Goal: Task Accomplishment & Management: Use online tool/utility

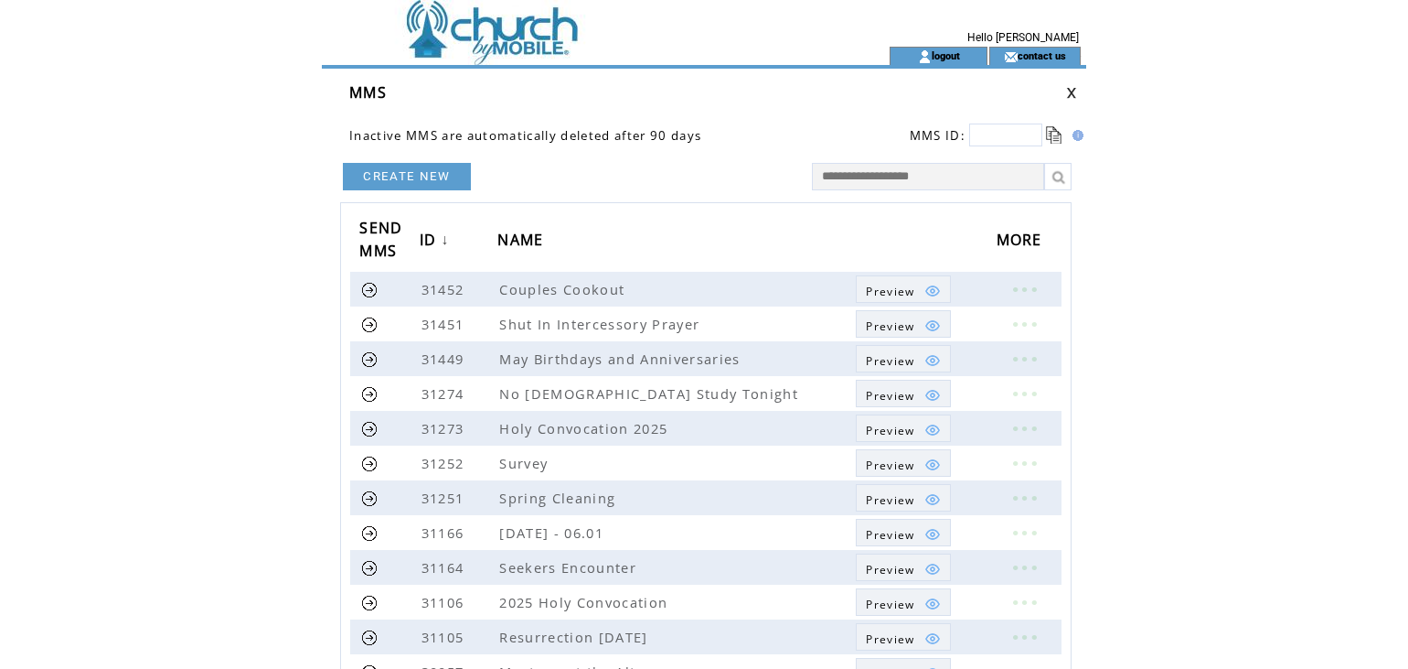
click at [66, 406] on html "**********" at bounding box center [704, 334] width 1408 height 669
click at [1070, 95] on link at bounding box center [1071, 93] width 11 height 12
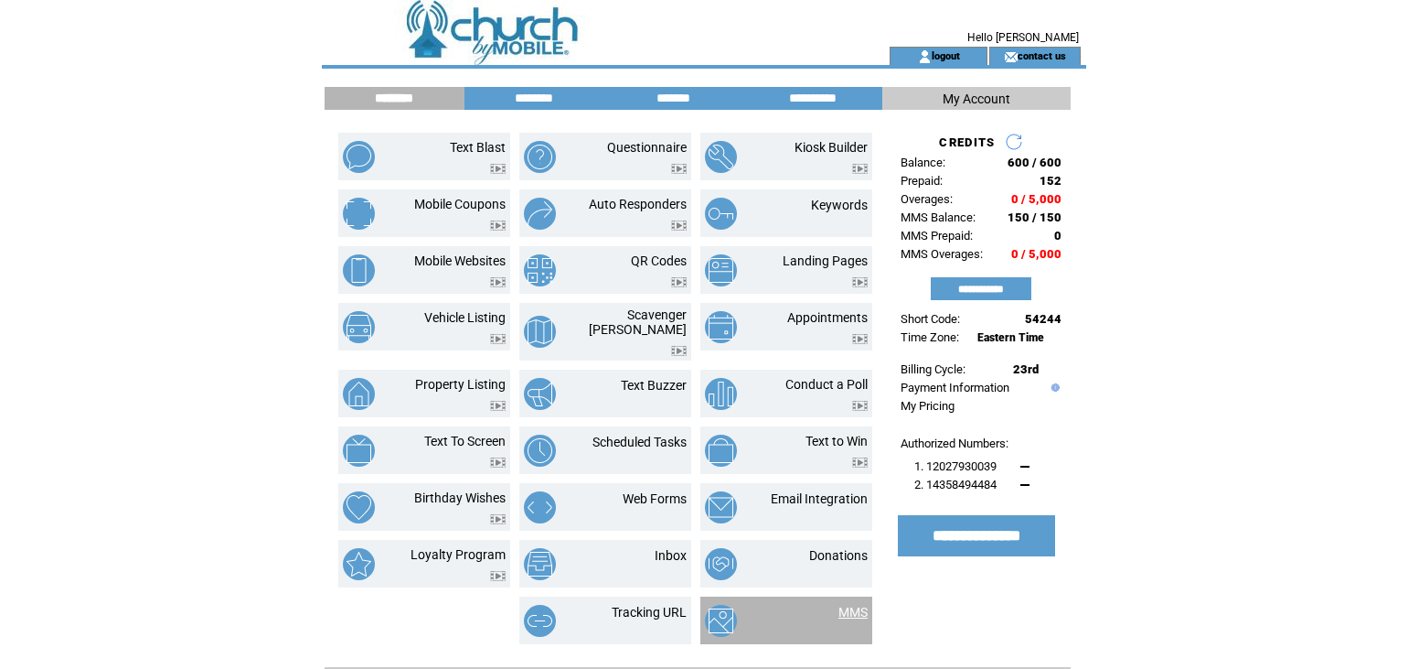
click at [844, 605] on link "MMS" at bounding box center [853, 612] width 29 height 15
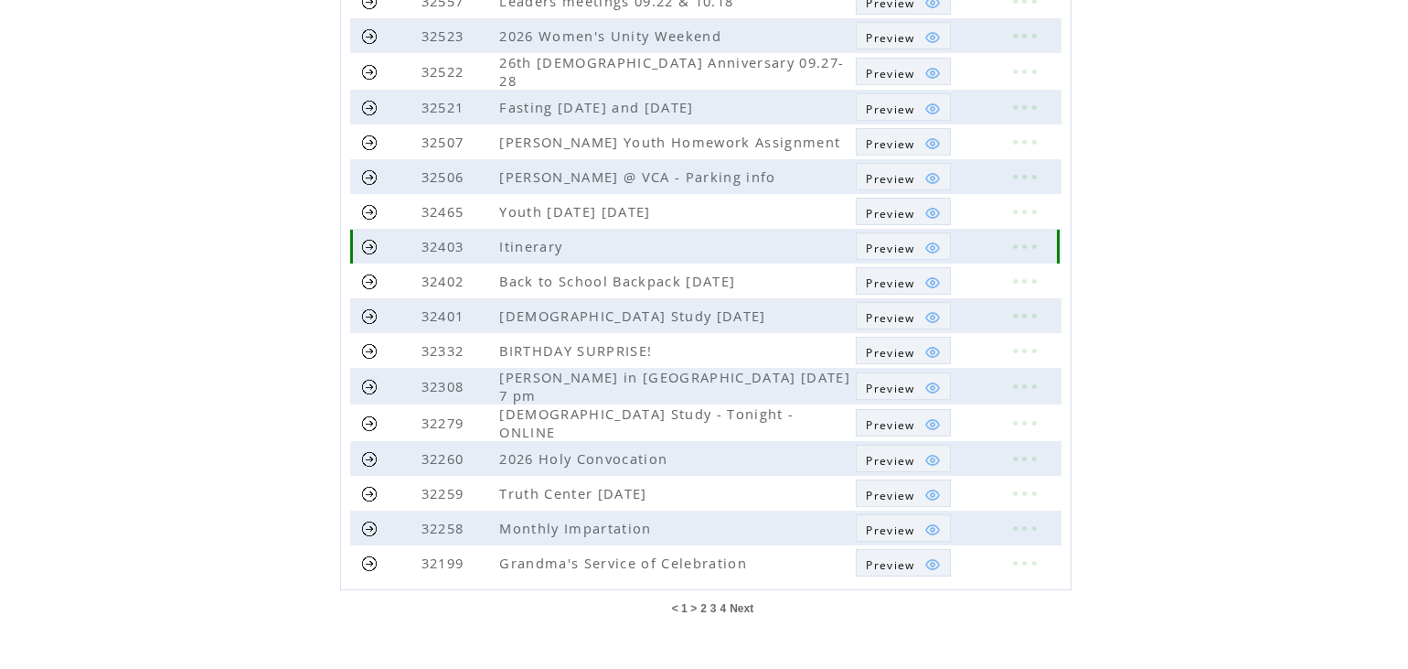
scroll to position [409, 0]
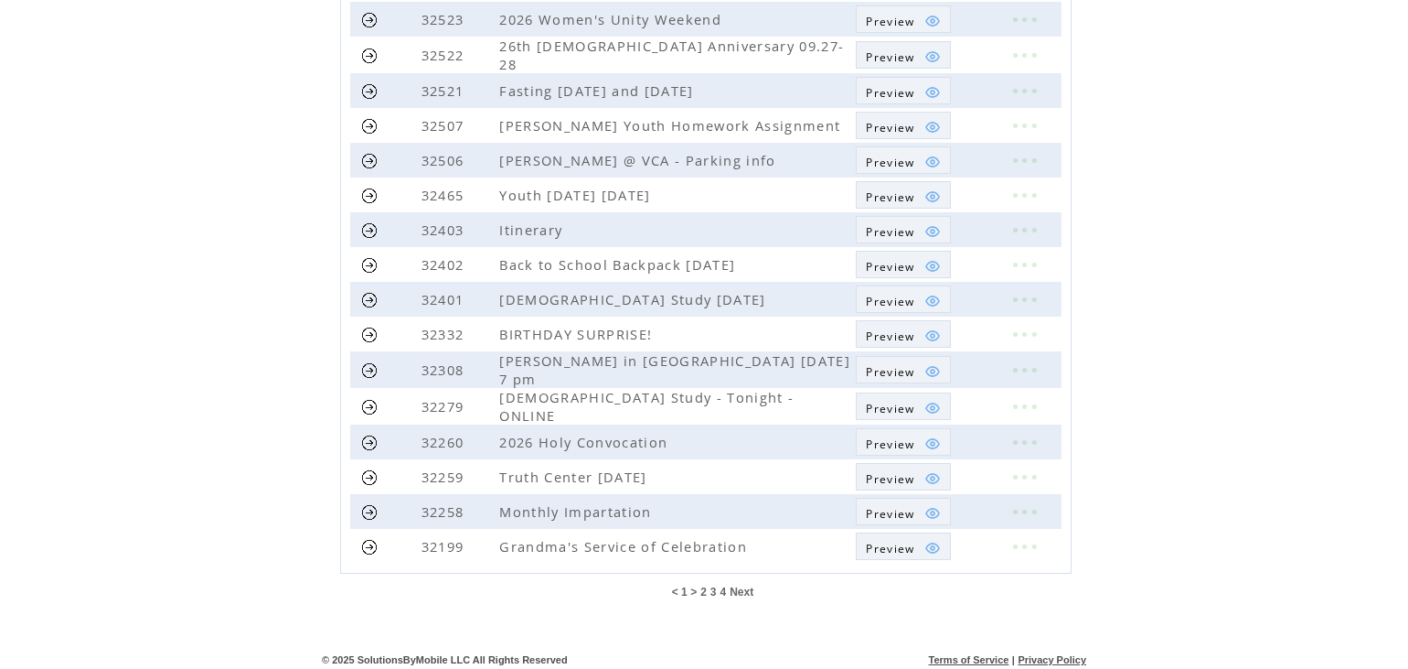
click at [744, 588] on span "Next" at bounding box center [742, 591] width 24 height 13
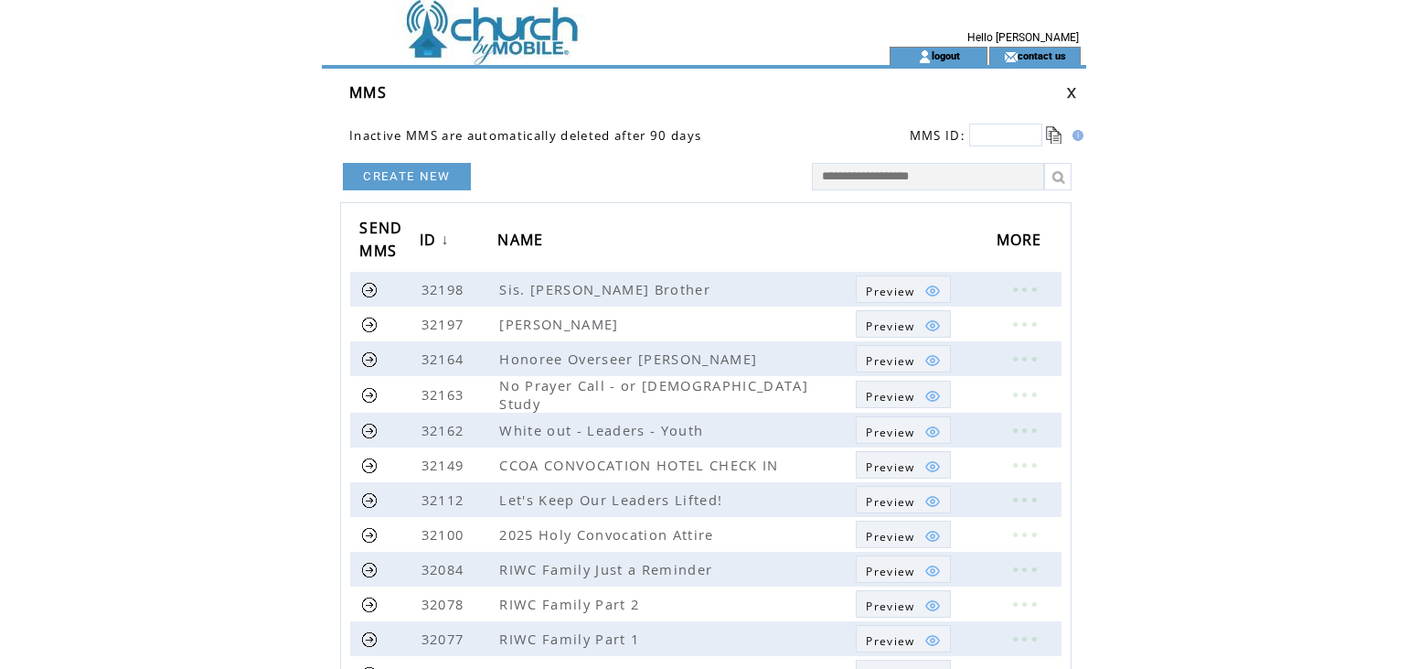
click at [1070, 91] on link at bounding box center [1071, 93] width 11 height 12
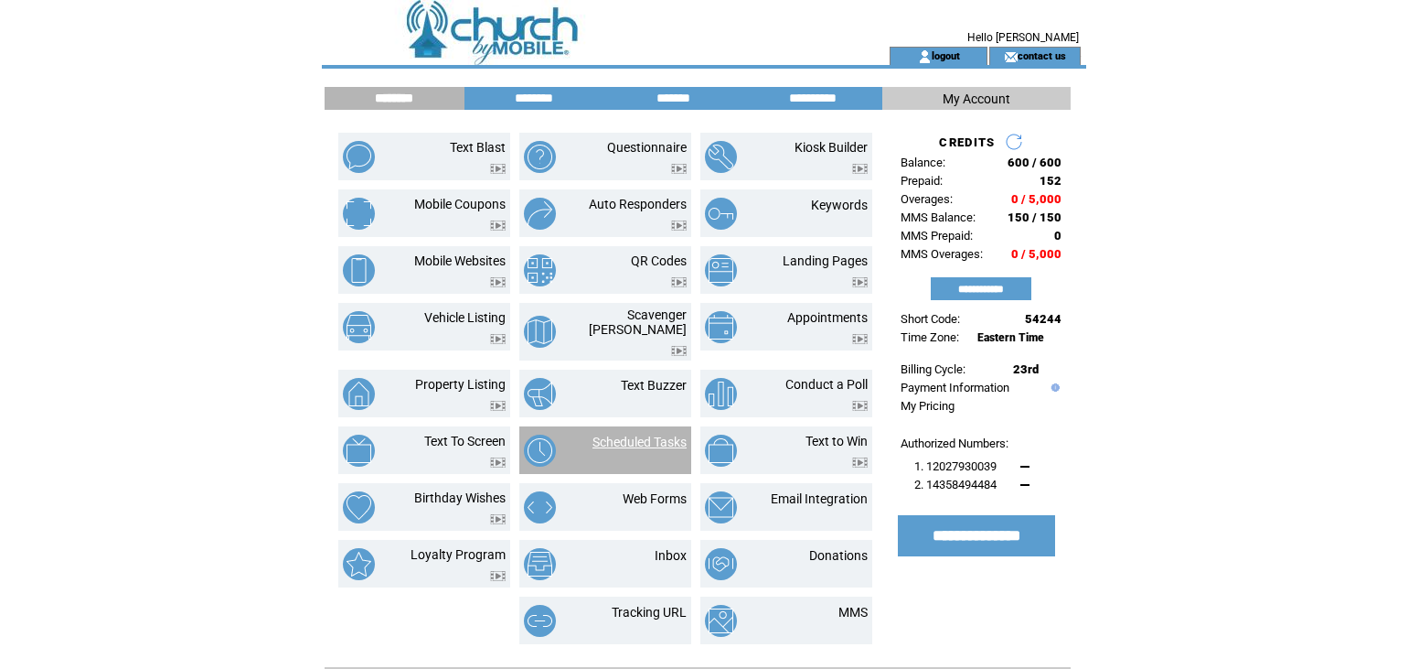
click at [650, 434] on link "Scheduled Tasks" at bounding box center [640, 441] width 94 height 15
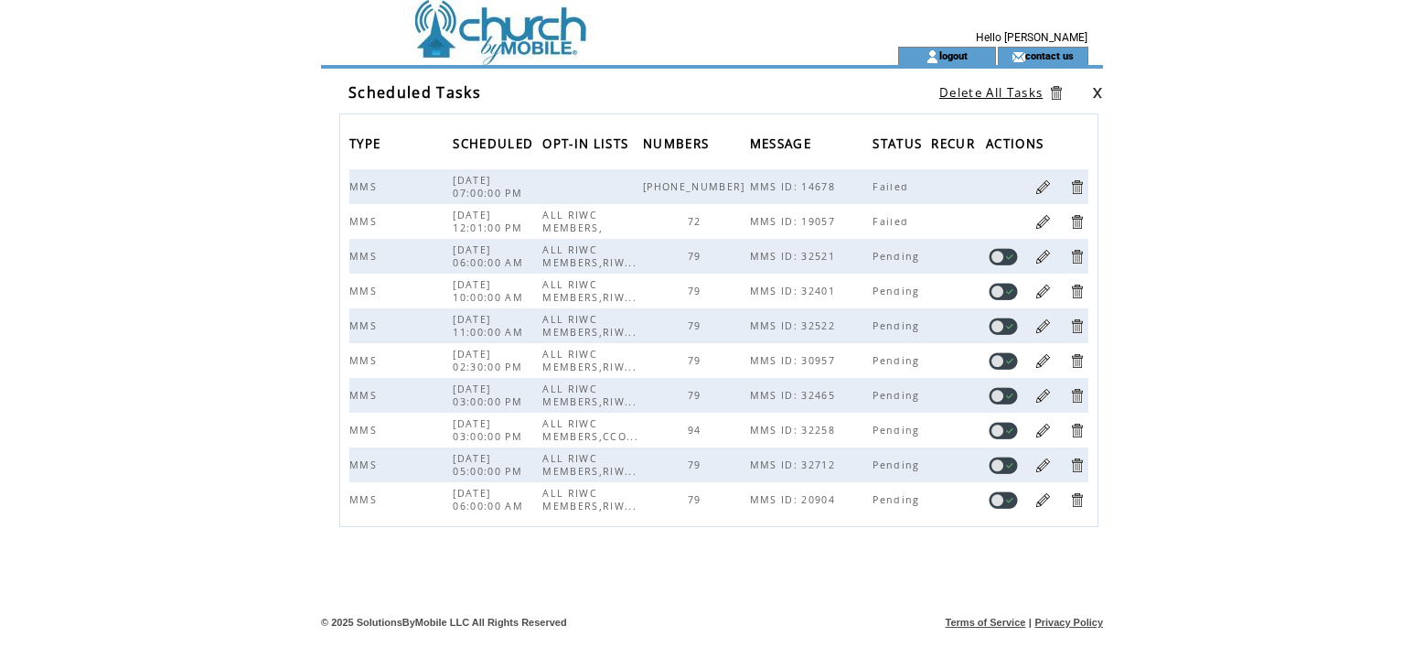
click at [1093, 91] on link at bounding box center [1097, 93] width 11 height 12
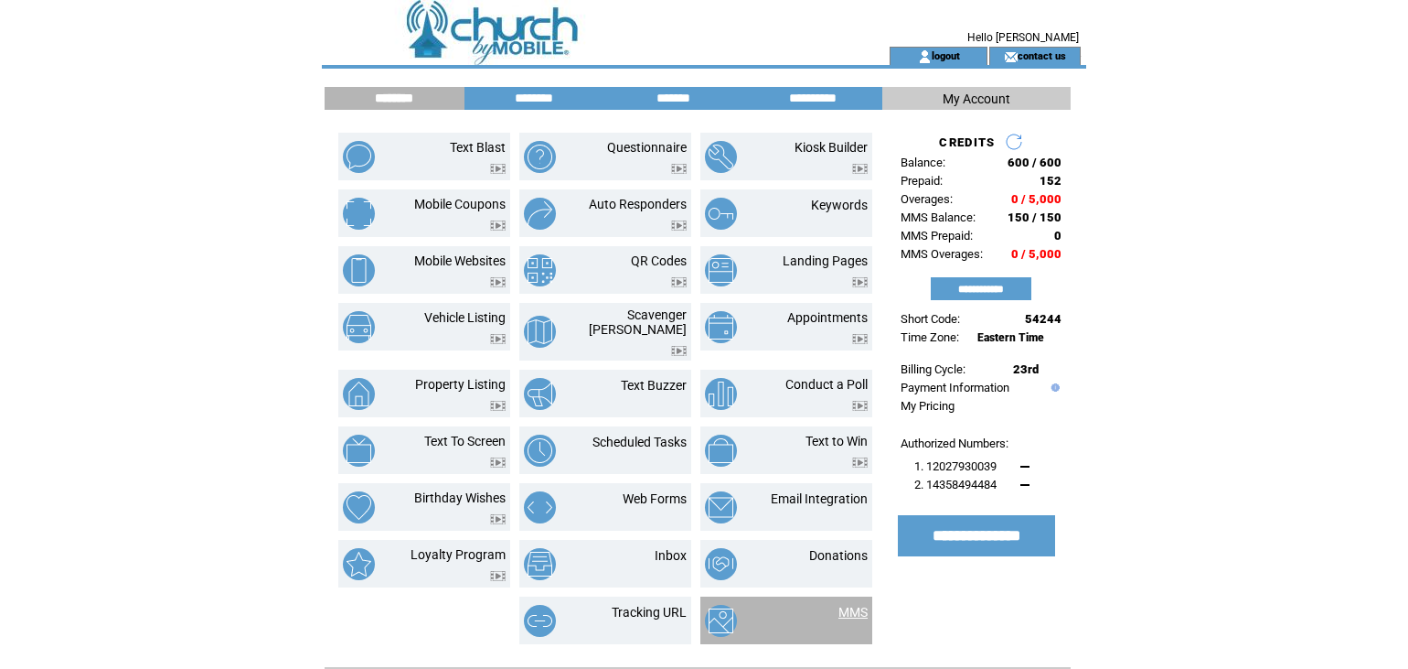
click at [853, 605] on link "MMS" at bounding box center [853, 612] width 29 height 15
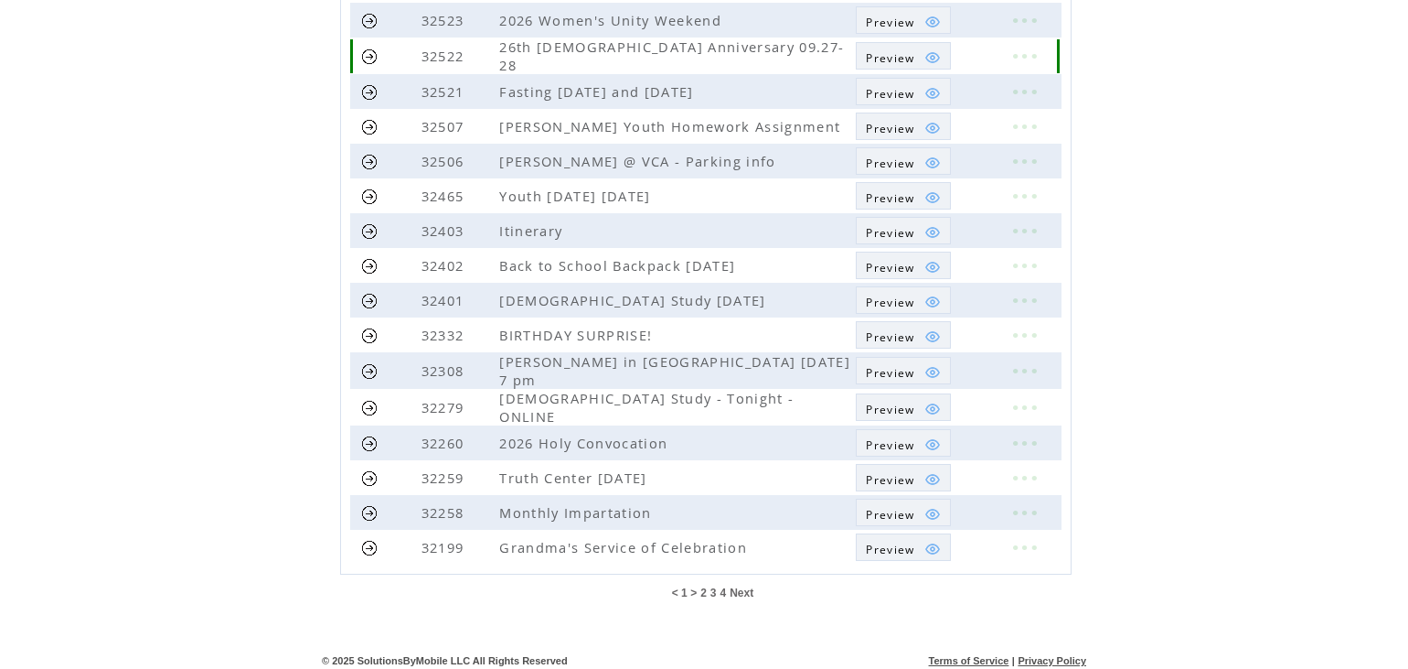
scroll to position [409, 0]
click at [749, 587] on span "Next" at bounding box center [742, 591] width 24 height 13
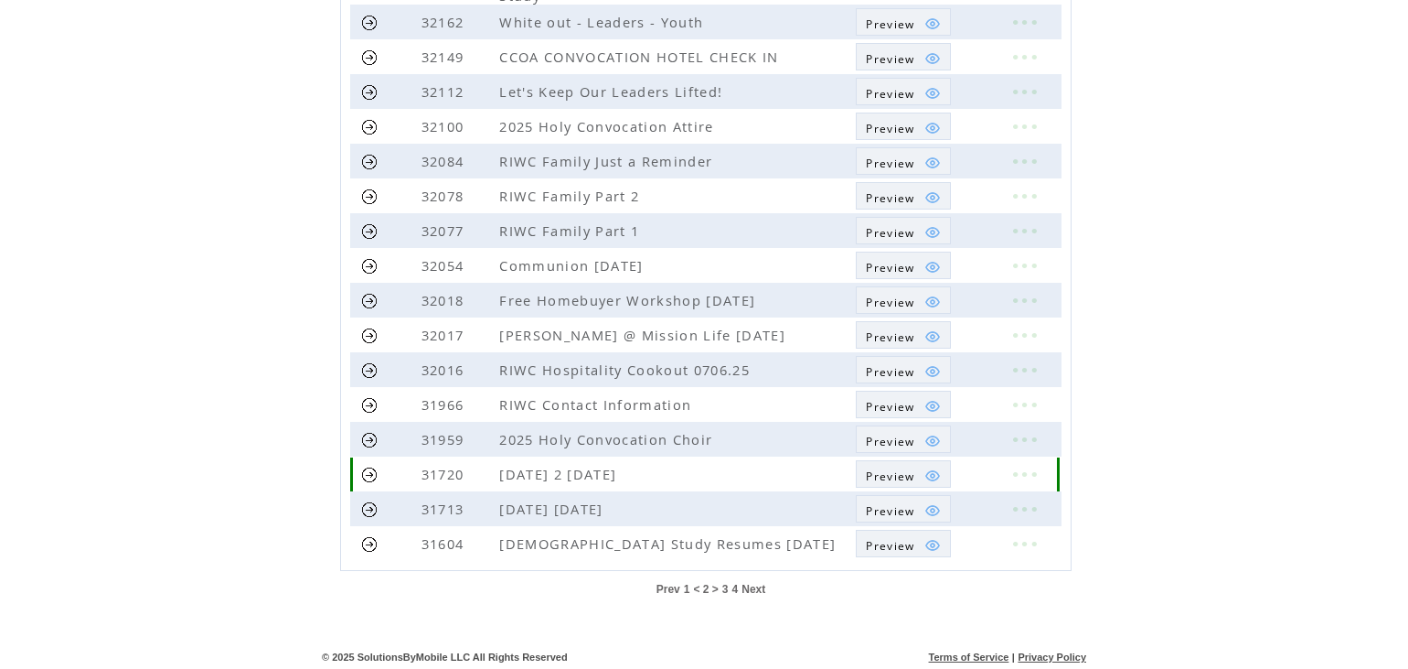
scroll to position [409, 0]
click at [756, 583] on span "Next" at bounding box center [754, 588] width 24 height 13
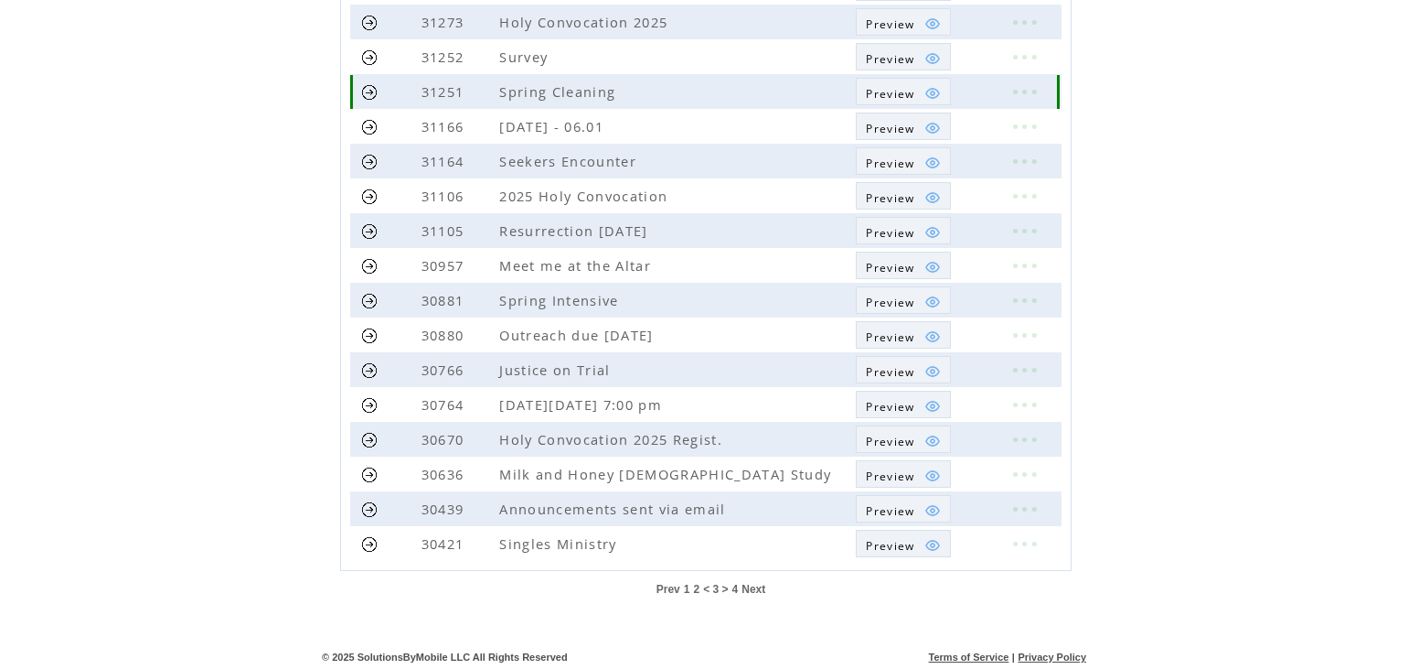
scroll to position [409, 0]
click at [758, 578] on table "Prev 1 2 < 3 > 4 Next" at bounding box center [711, 586] width 114 height 18
click at [750, 585] on span "Next" at bounding box center [754, 586] width 24 height 13
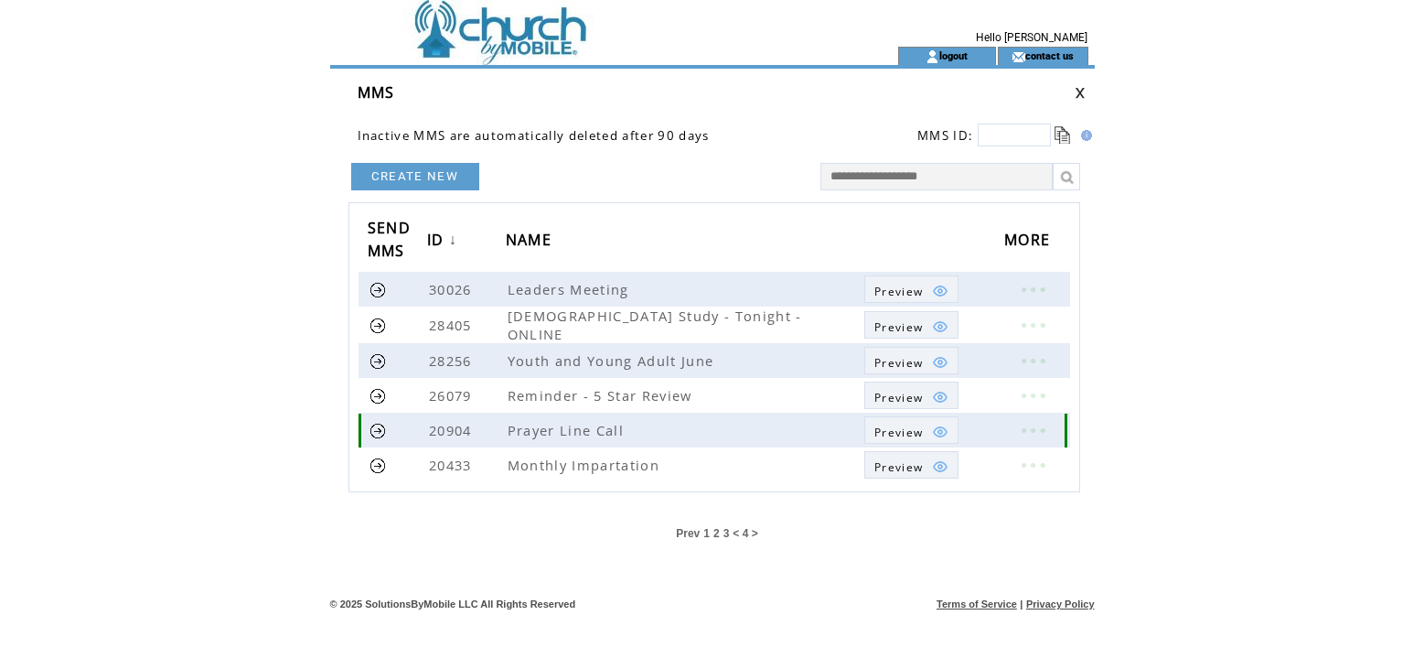
click at [380, 426] on link at bounding box center [377, 430] width 17 height 17
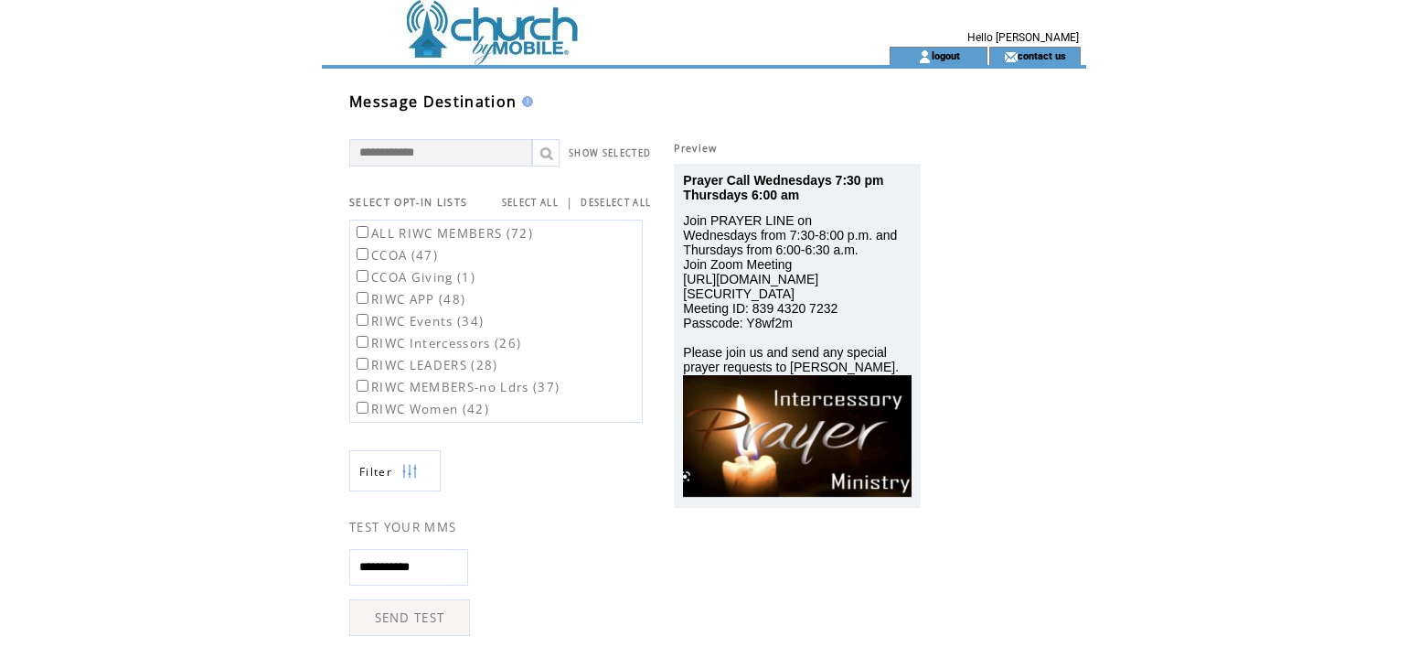
drag, startPoint x: 364, startPoint y: 355, endPoint x: 364, endPoint y: 376, distance: 21.0
click at [364, 357] on td "RIWC LEADERS (28)" at bounding box center [456, 364] width 209 height 20
click at [362, 372] on label "RIWC LEADERS (28)" at bounding box center [425, 365] width 145 height 16
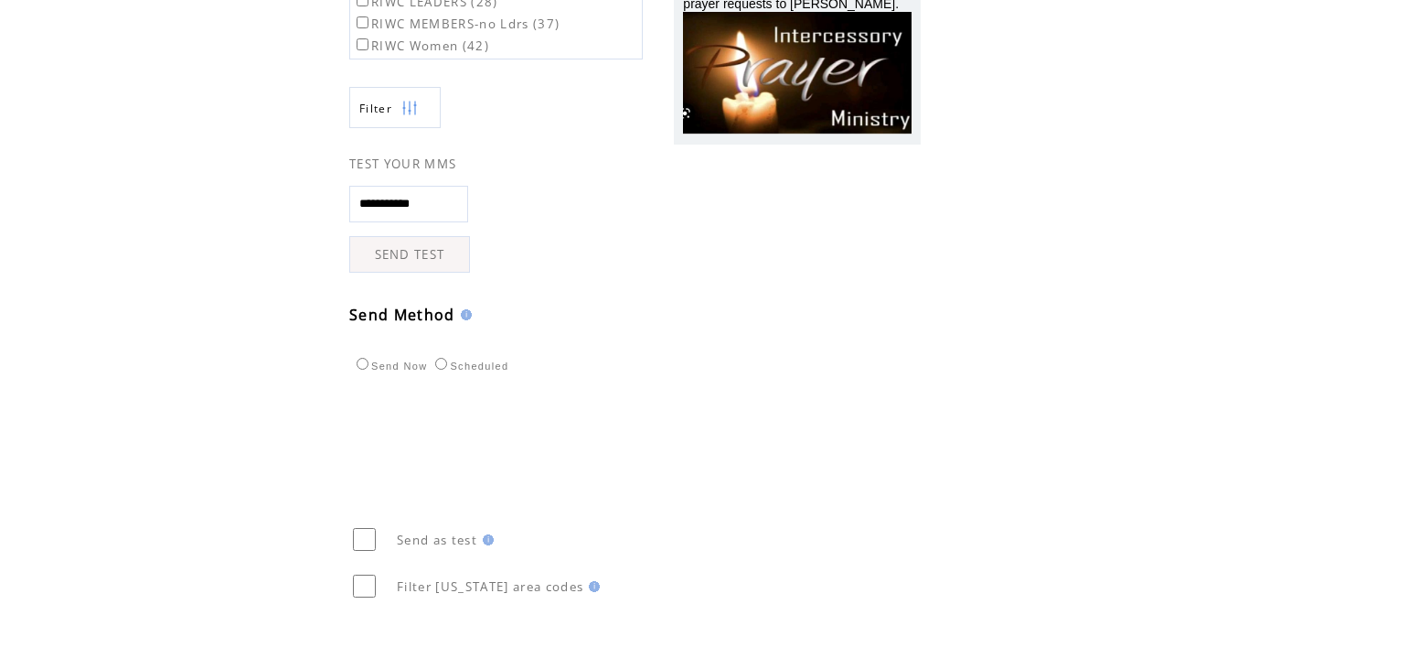
scroll to position [366, 0]
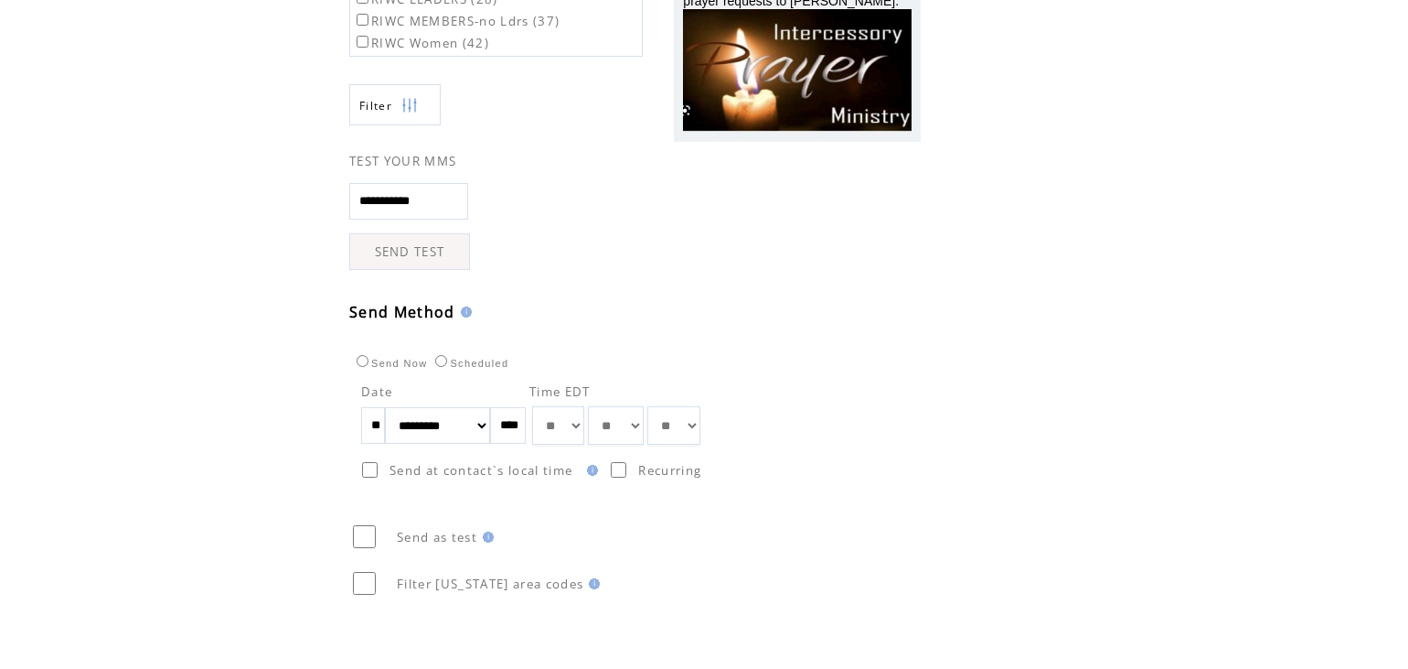
drag, startPoint x: 387, startPoint y: 431, endPoint x: 334, endPoint y: 424, distance: 53.4
click at [334, 424] on div "**********" at bounding box center [718, 237] width 792 height 1068
type input "**"
click at [584, 424] on select "** ** ** ** ** ** ** ** ** ** ** ** **" at bounding box center [558, 425] width 52 height 38
select select "*"
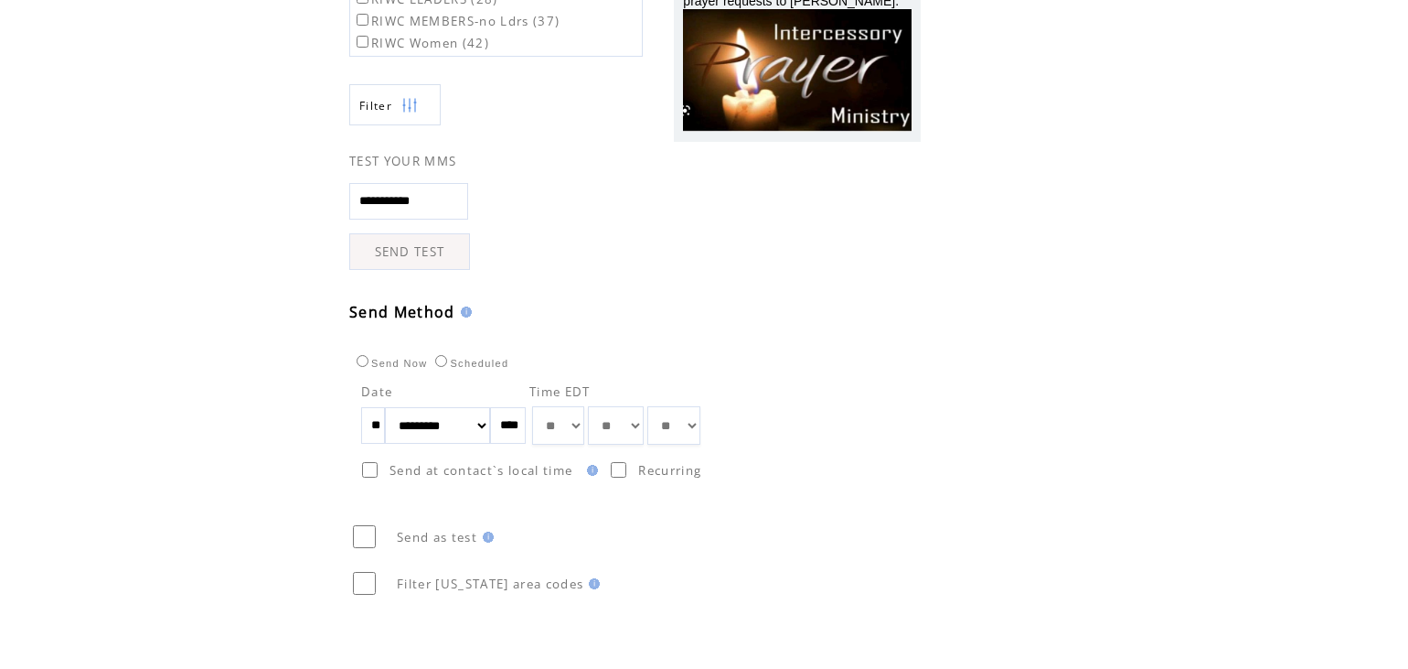
click at [555, 406] on select "** ** ** ** ** ** ** ** ** ** ** ** **" at bounding box center [558, 425] width 52 height 38
click at [644, 426] on select "** ** ** ** ** ** ** ** ** ** ** ** ** ** ** ** ** ** ** ** ** ** ** ** ** ** *…" at bounding box center [616, 425] width 56 height 38
select select "**"
click at [611, 406] on select "** ** ** ** ** ** ** ** ** ** ** ** ** ** ** ** ** ** ** ** ** ** ** ** ** ** *…" at bounding box center [616, 425] width 56 height 38
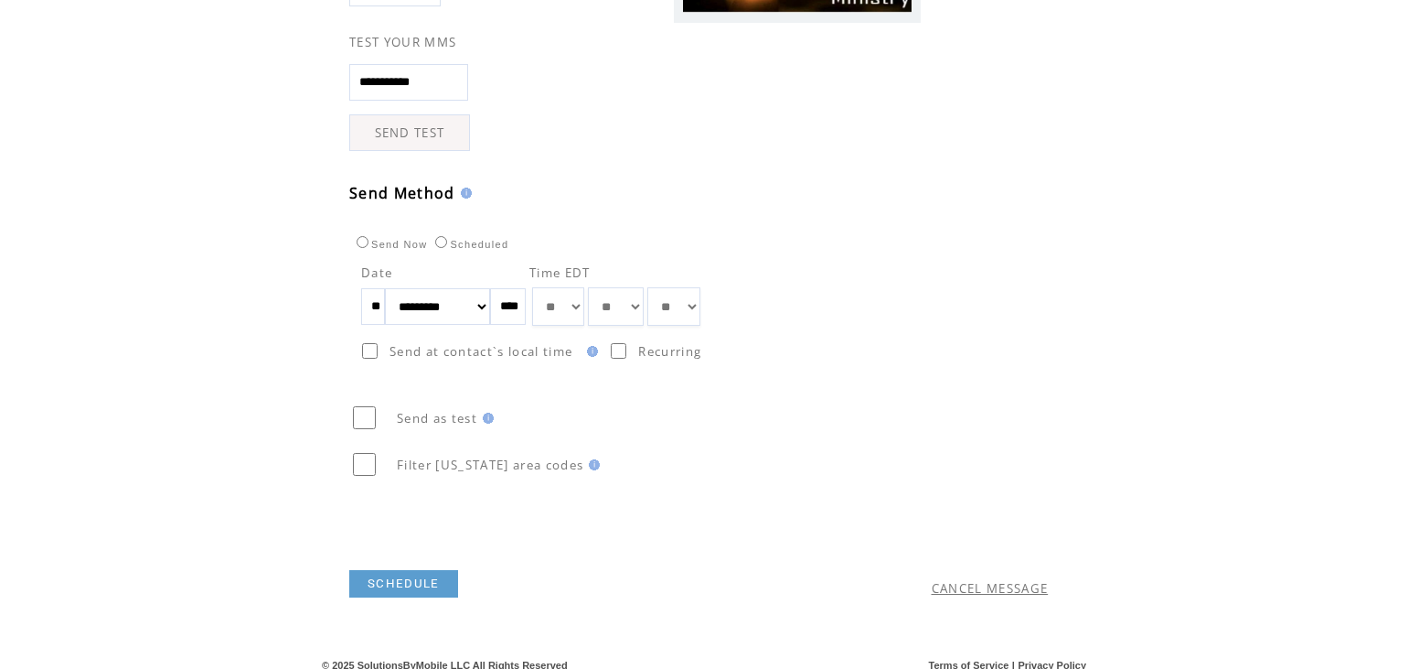
scroll to position [496, 0]
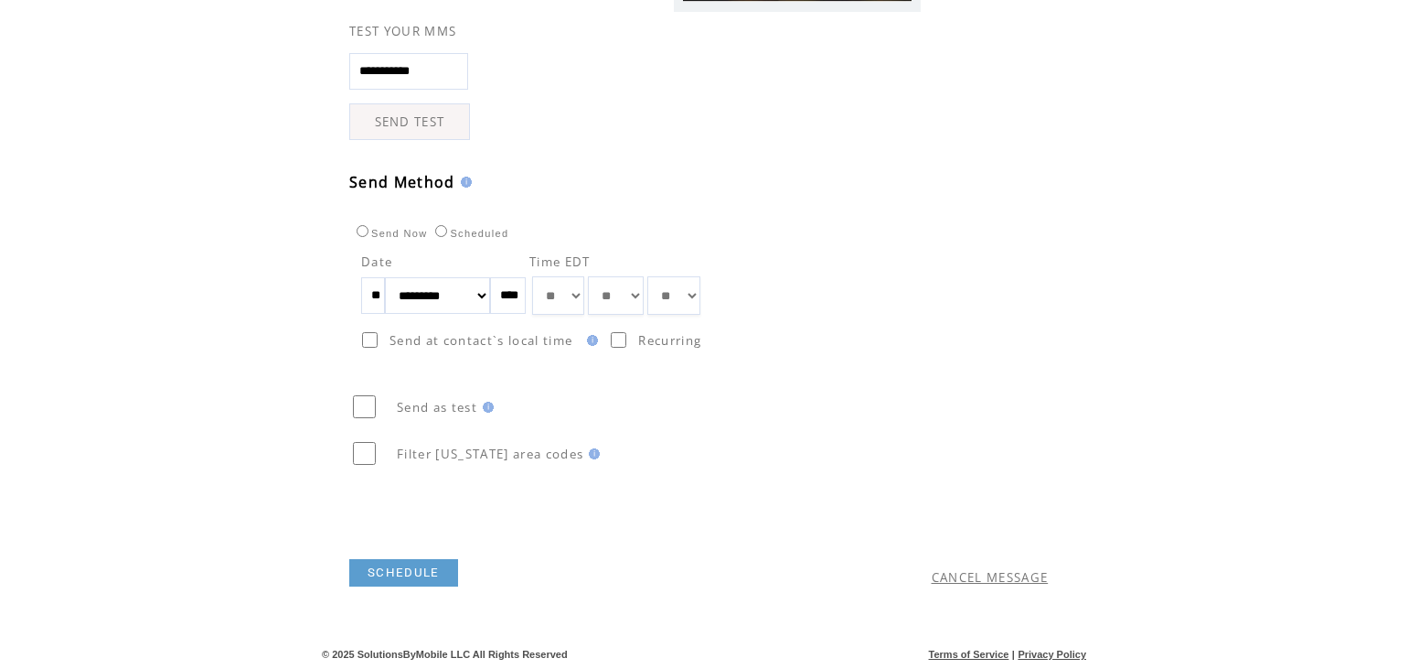
click at [426, 570] on link "SCHEDULE" at bounding box center [403, 572] width 109 height 27
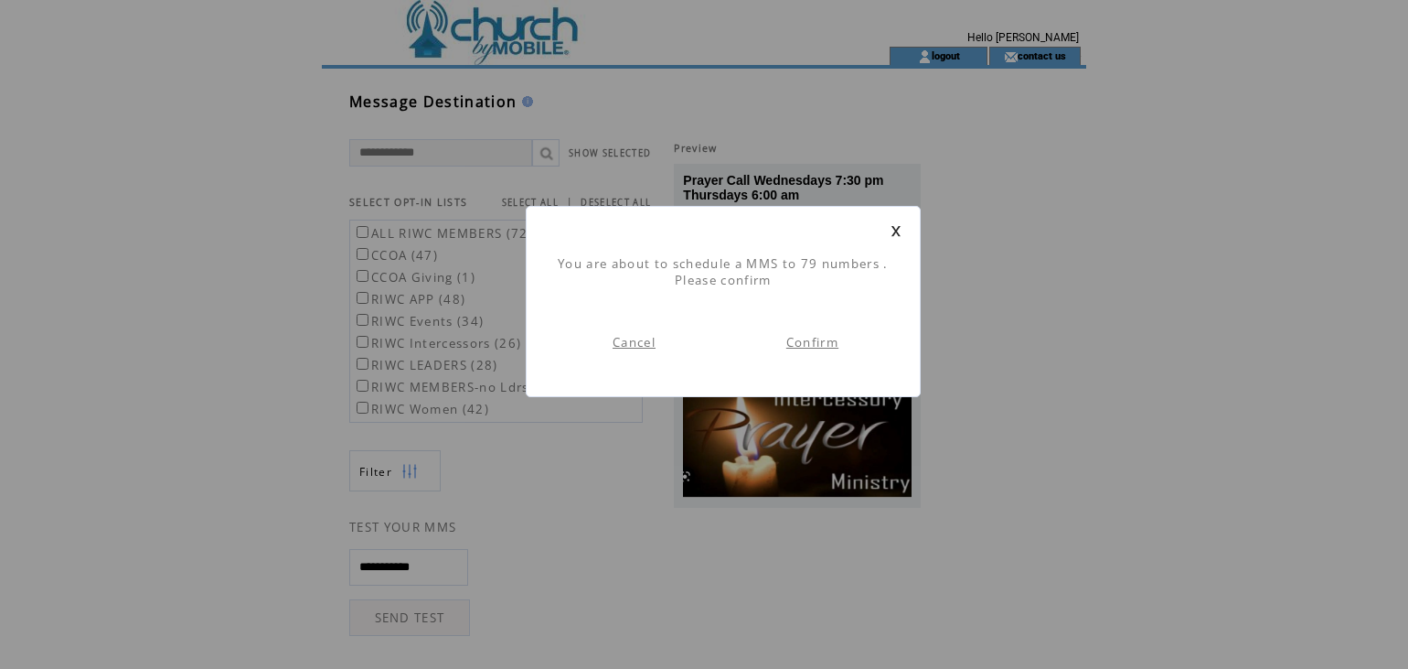
scroll to position [1, 0]
click at [819, 345] on link "Confirm" at bounding box center [813, 342] width 52 height 16
click at [828, 344] on link "Back to list" at bounding box center [813, 342] width 74 height 16
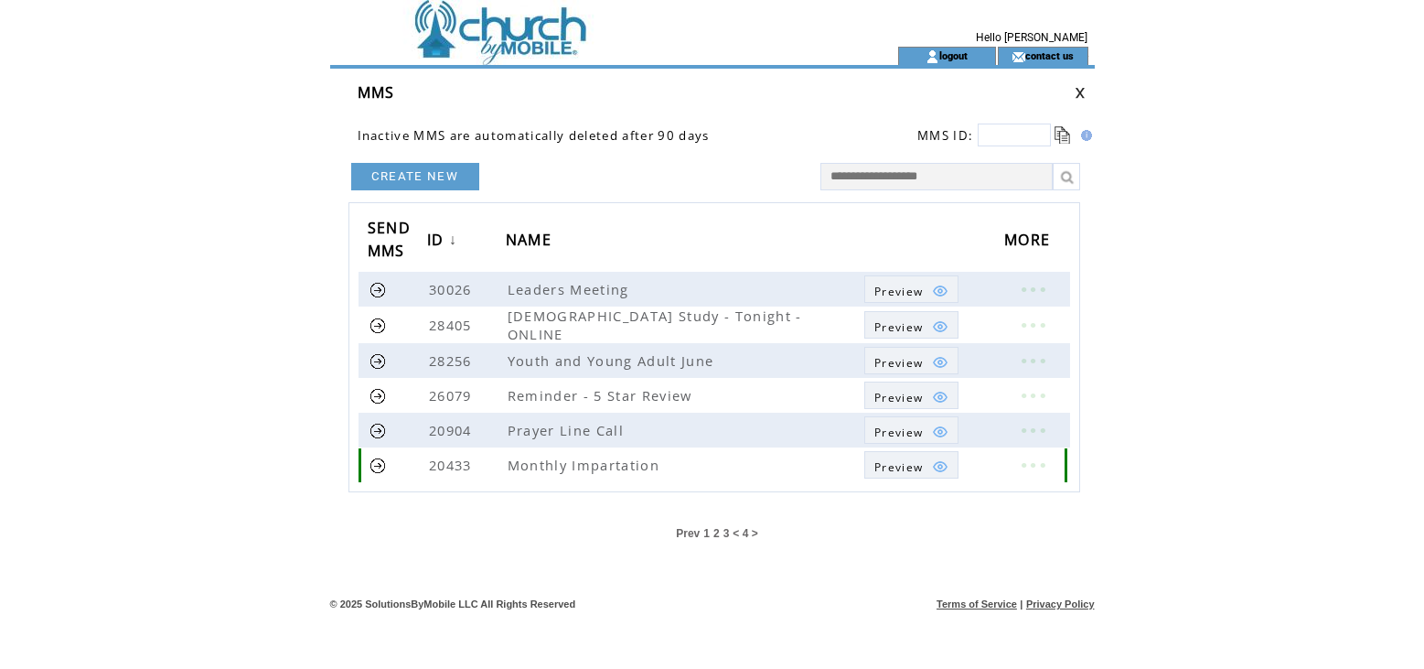
click at [377, 466] on link at bounding box center [377, 464] width 17 height 17
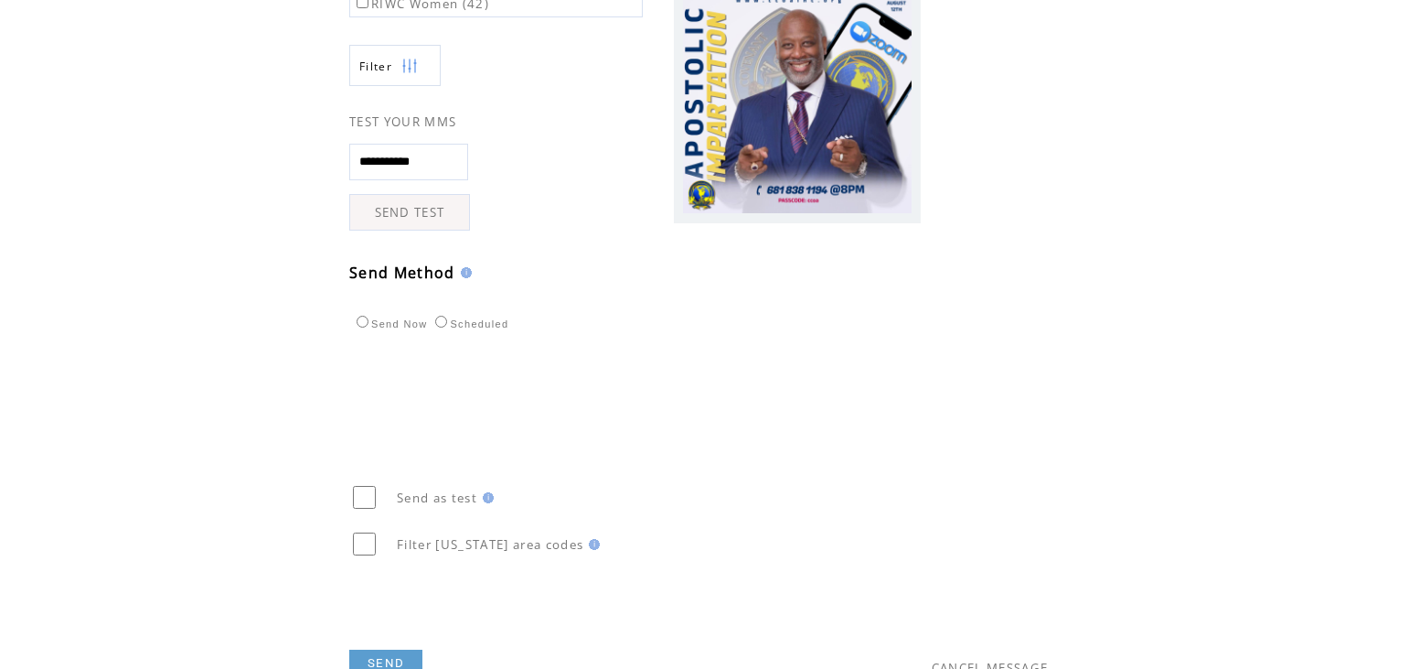
scroll to position [457, 0]
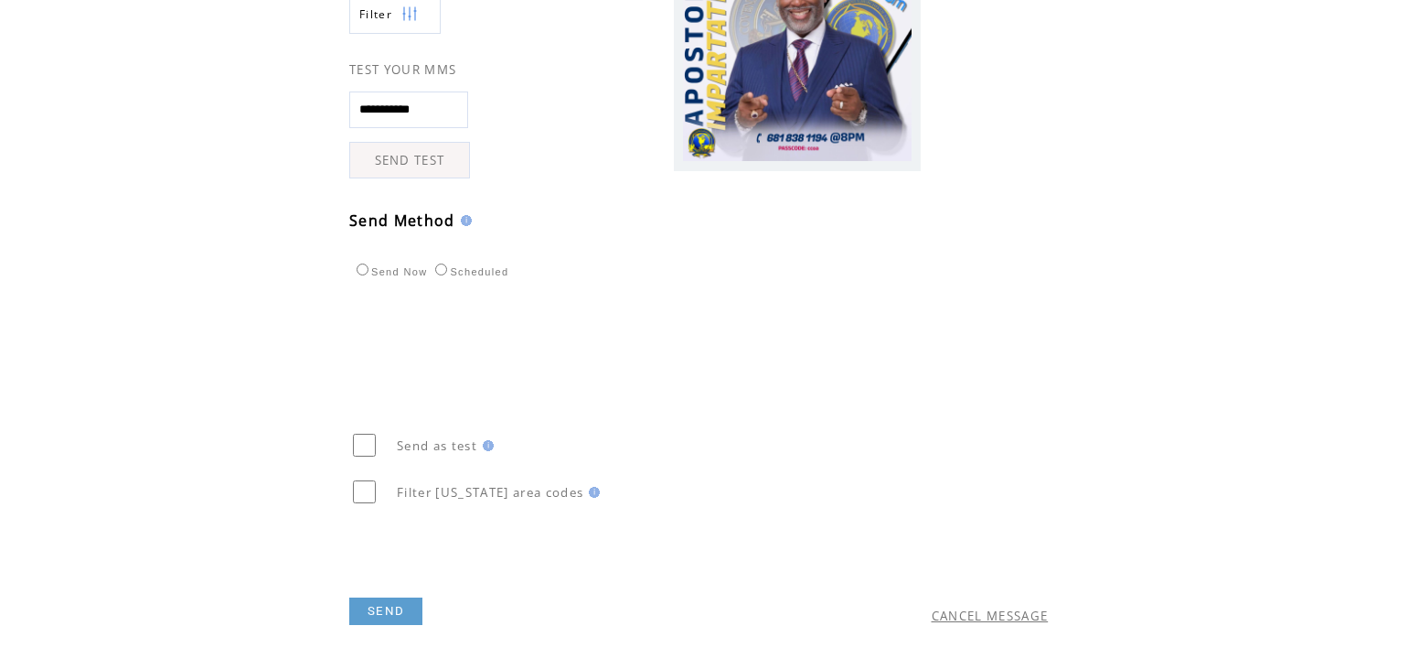
click at [993, 622] on link "CANCEL MESSAGE" at bounding box center [990, 615] width 117 height 16
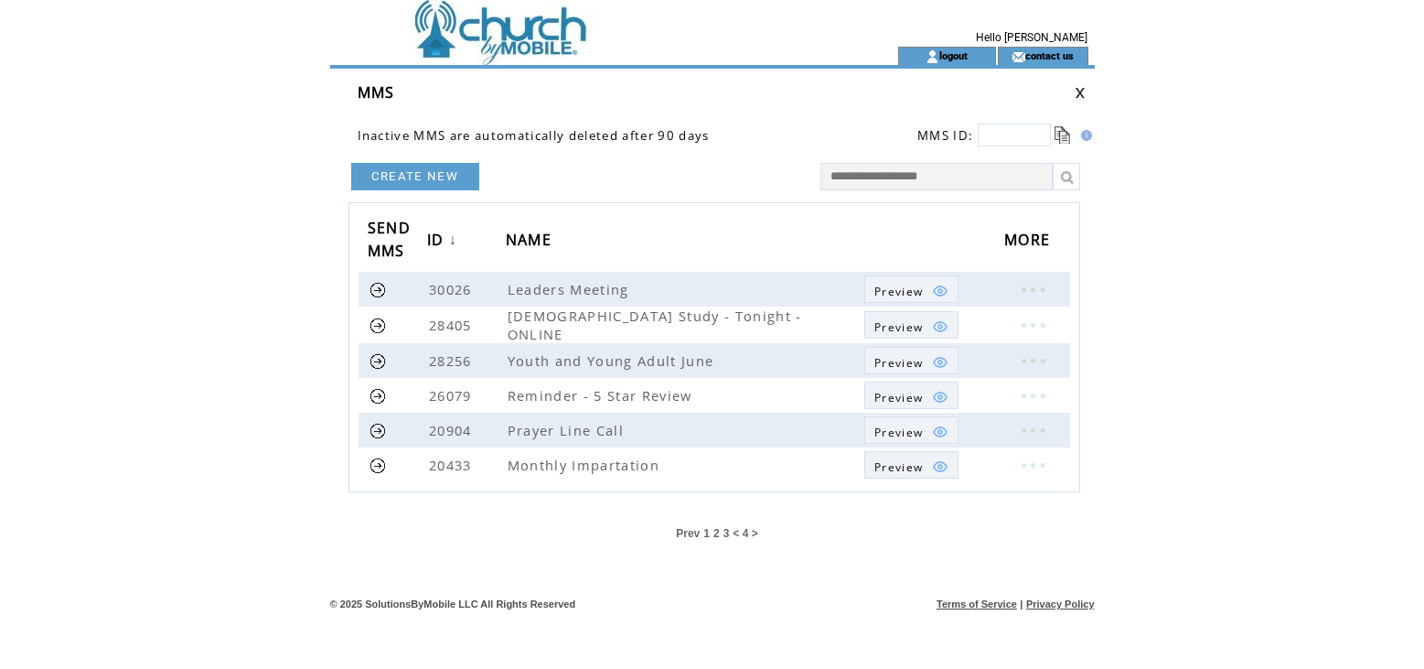
click at [691, 531] on span "Prev" at bounding box center [688, 533] width 24 height 13
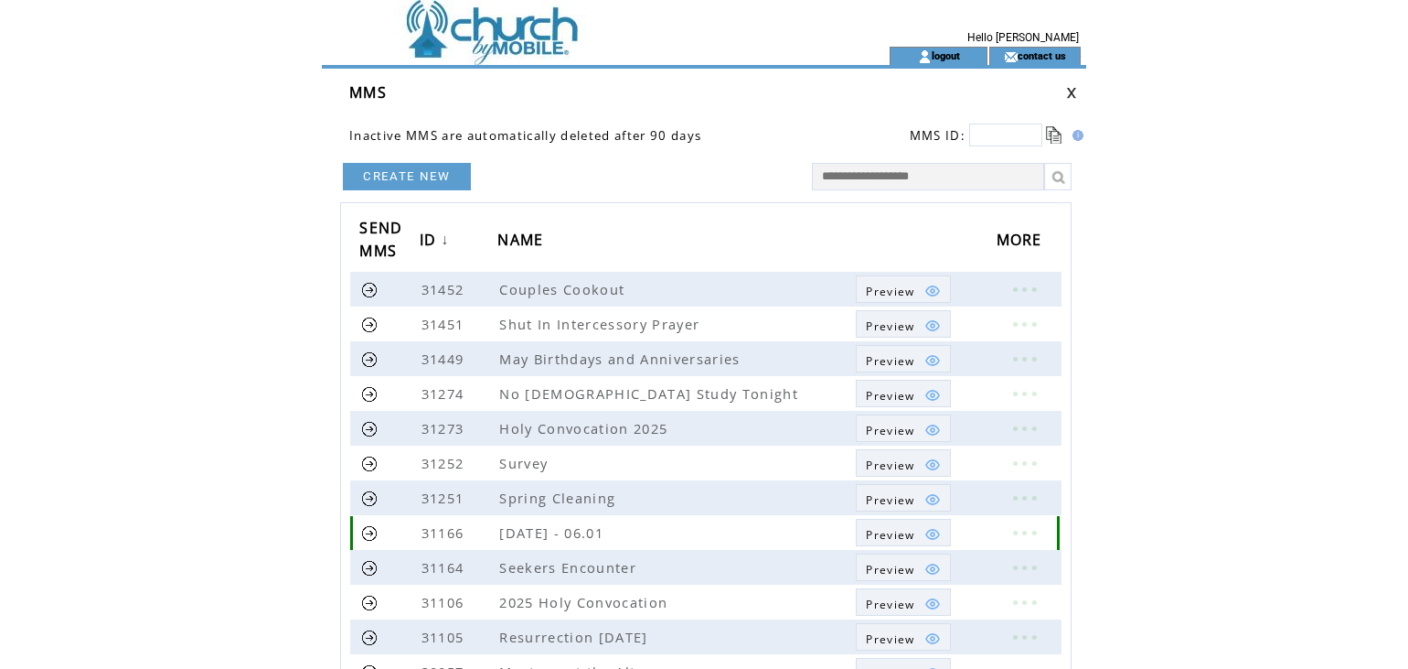
scroll to position [409, 0]
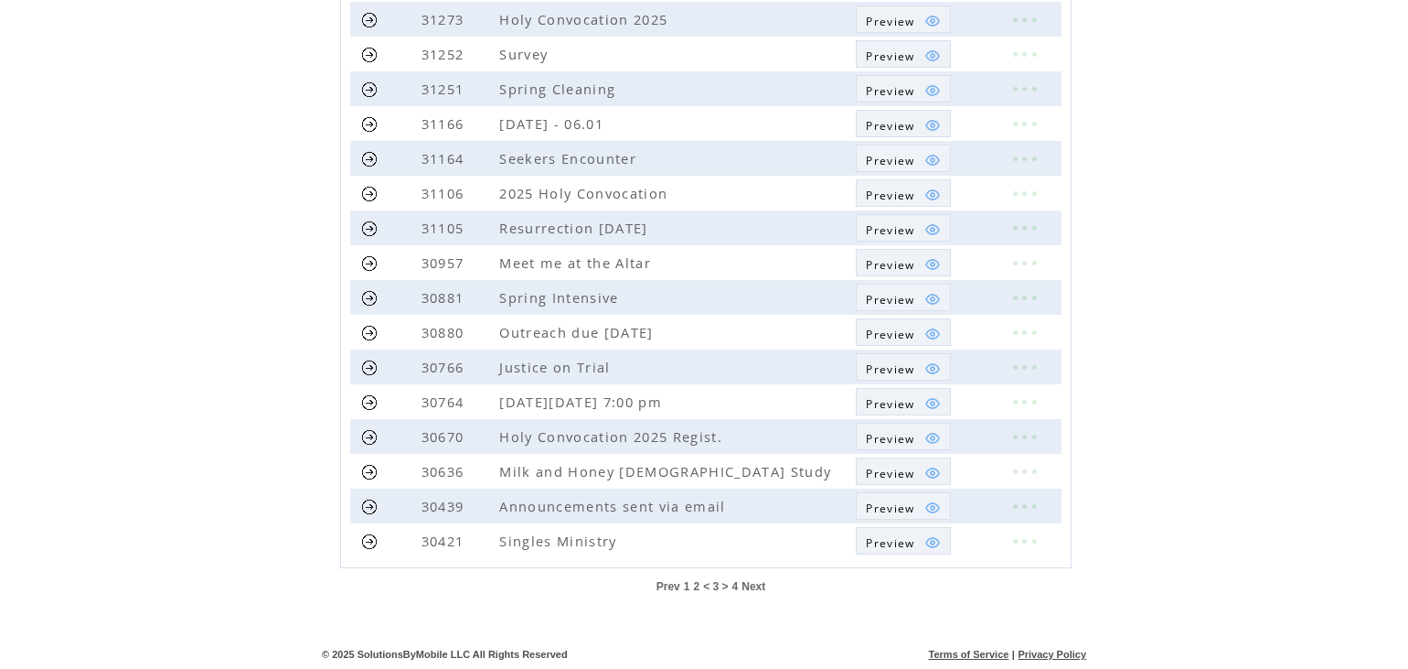
click at [667, 585] on span "Prev" at bounding box center [669, 586] width 24 height 13
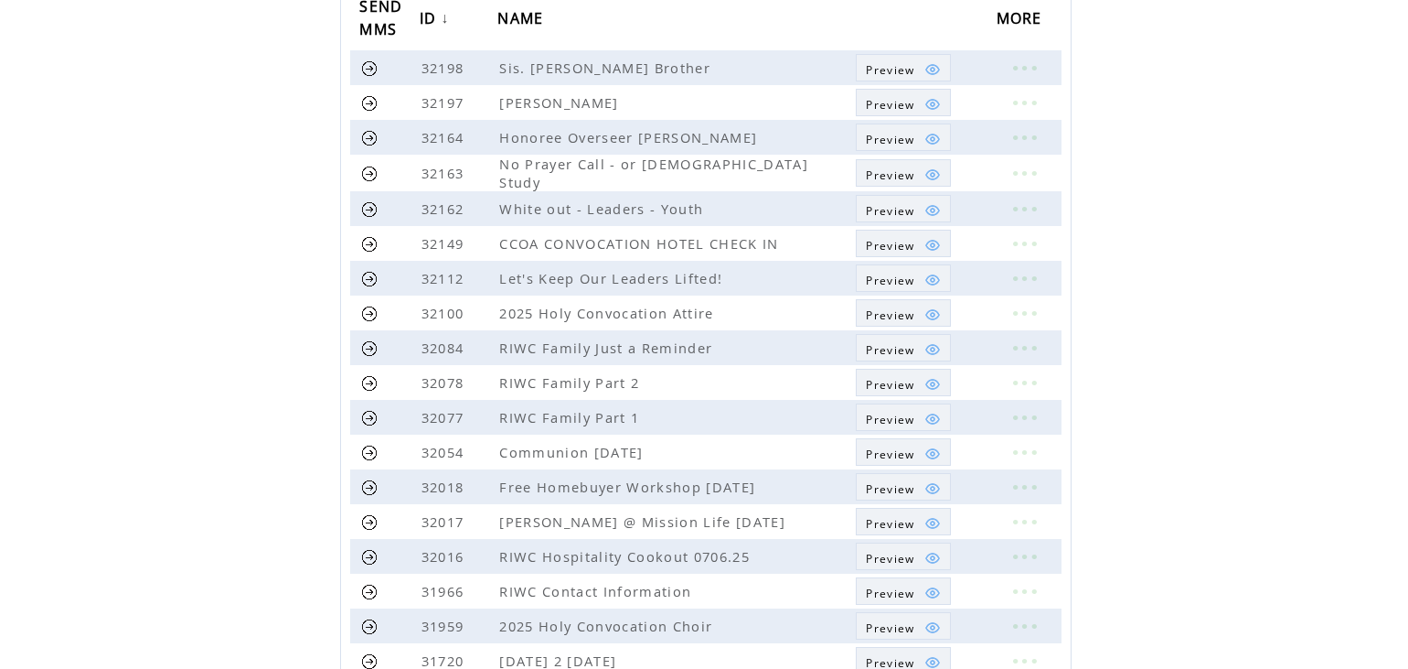
scroll to position [409, 0]
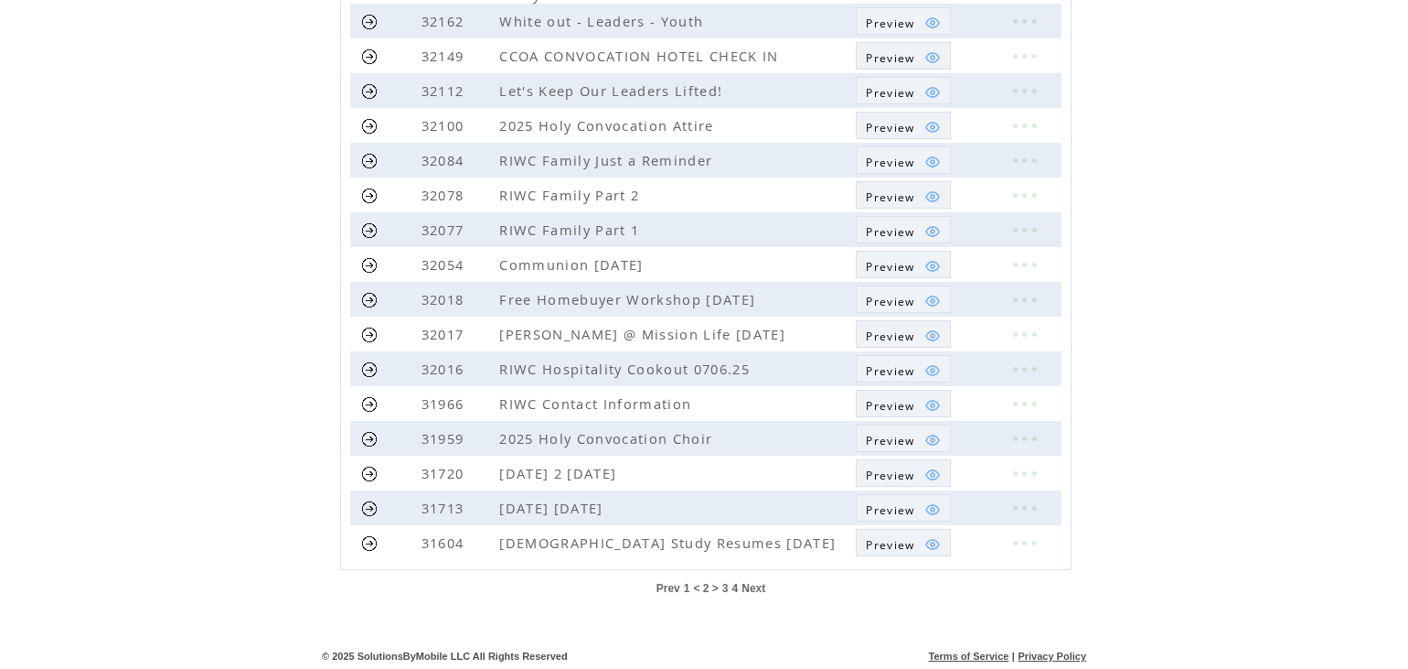
click at [665, 586] on span "Prev" at bounding box center [669, 588] width 24 height 13
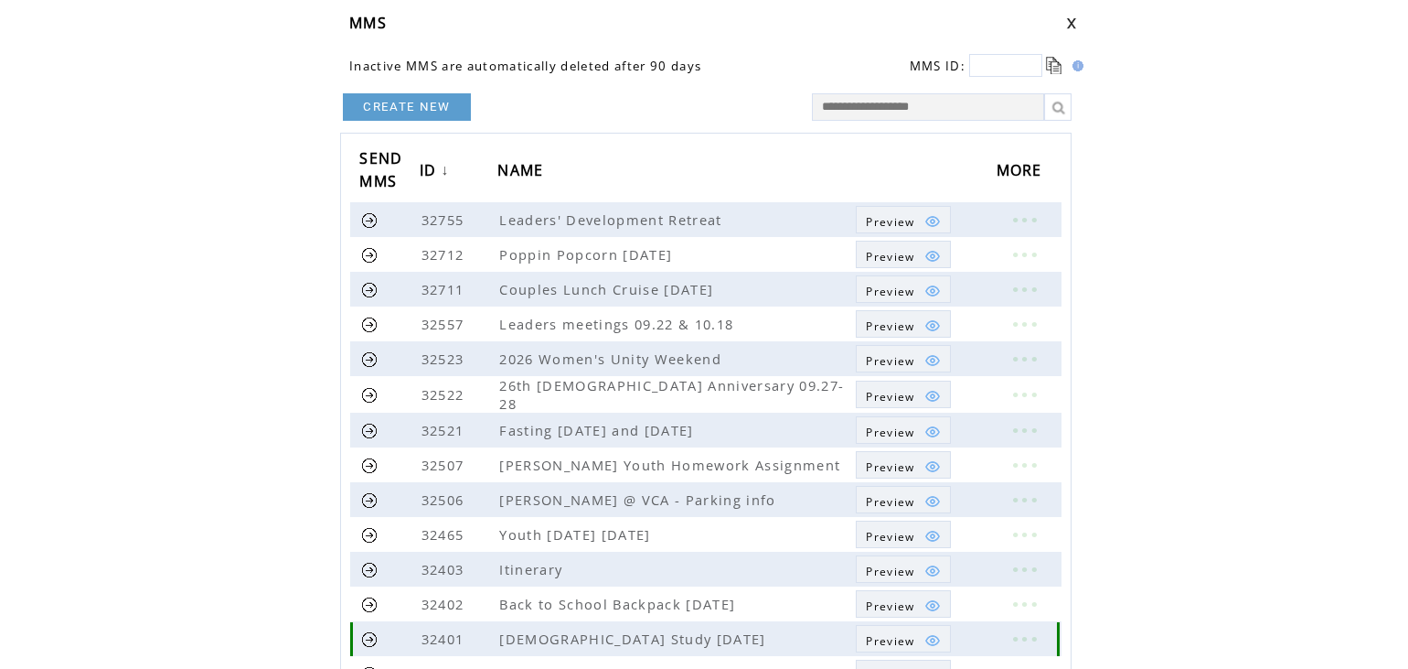
scroll to position [43, 0]
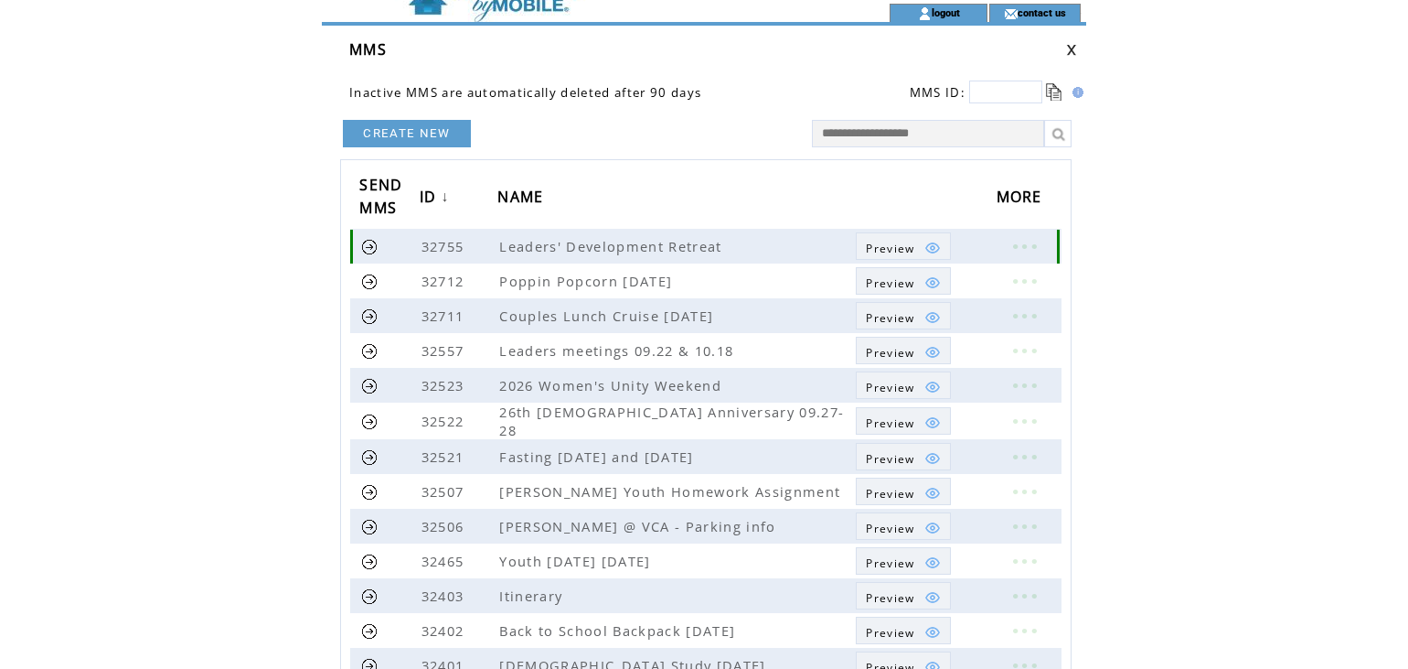
click at [367, 253] on link at bounding box center [369, 246] width 17 height 17
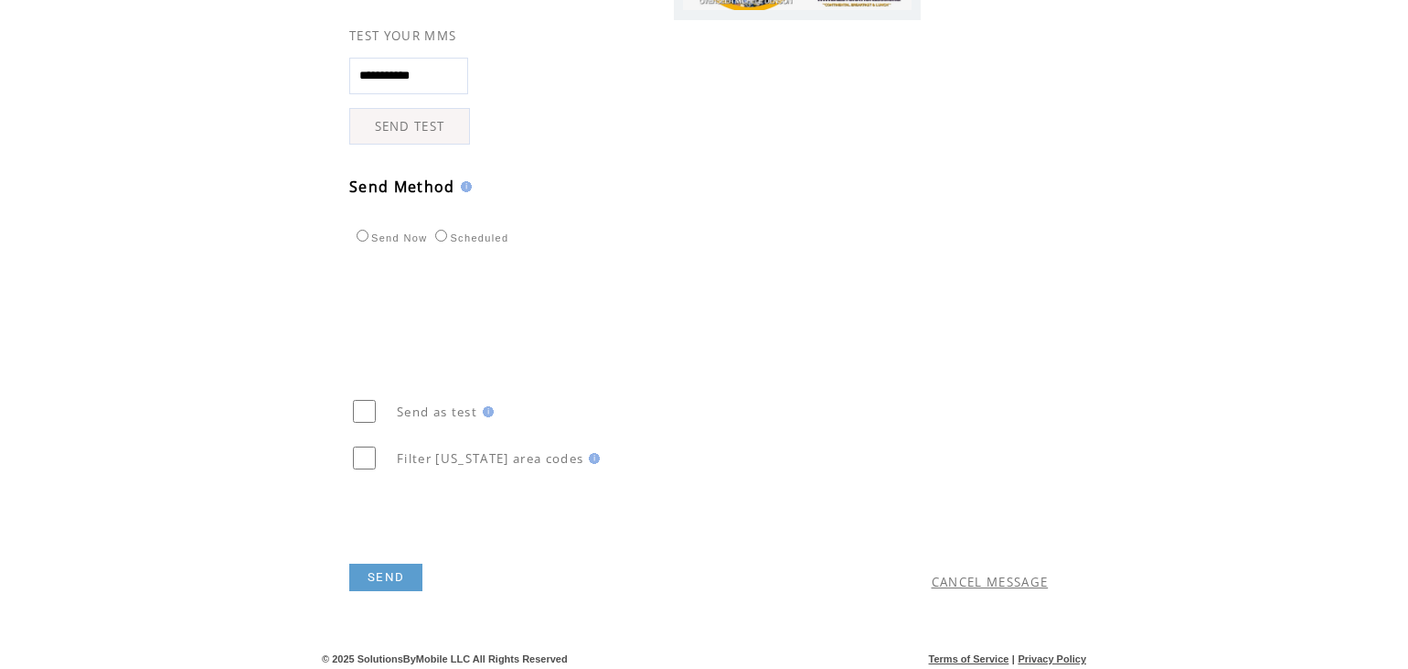
scroll to position [496, 0]
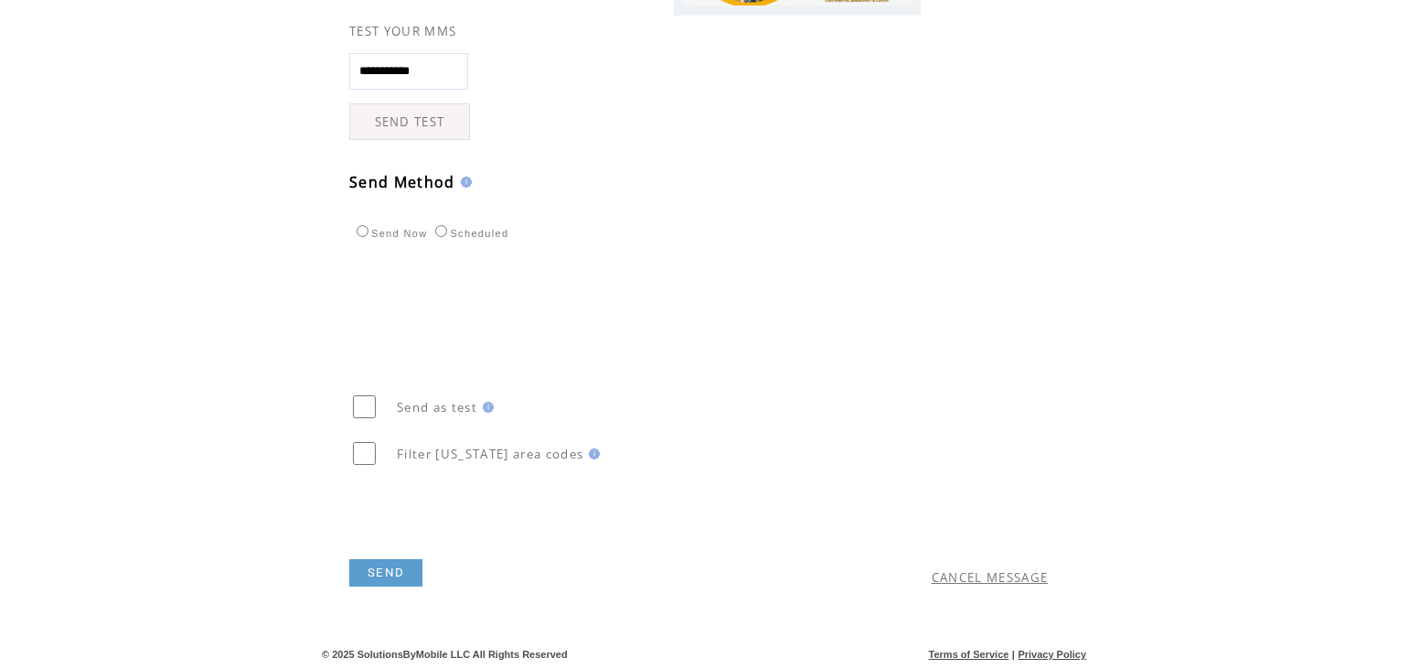
click at [1001, 581] on link "CANCEL MESSAGE" at bounding box center [990, 577] width 117 height 16
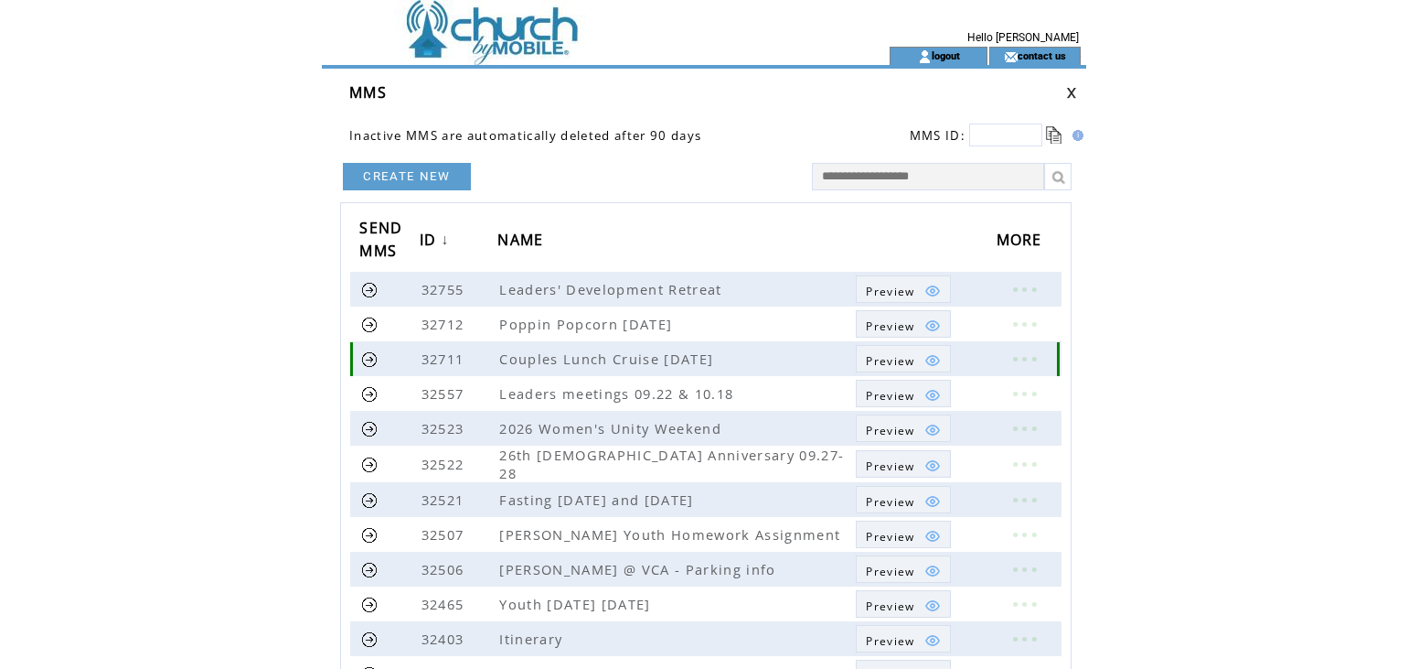
click at [370, 360] on link at bounding box center [369, 358] width 17 height 17
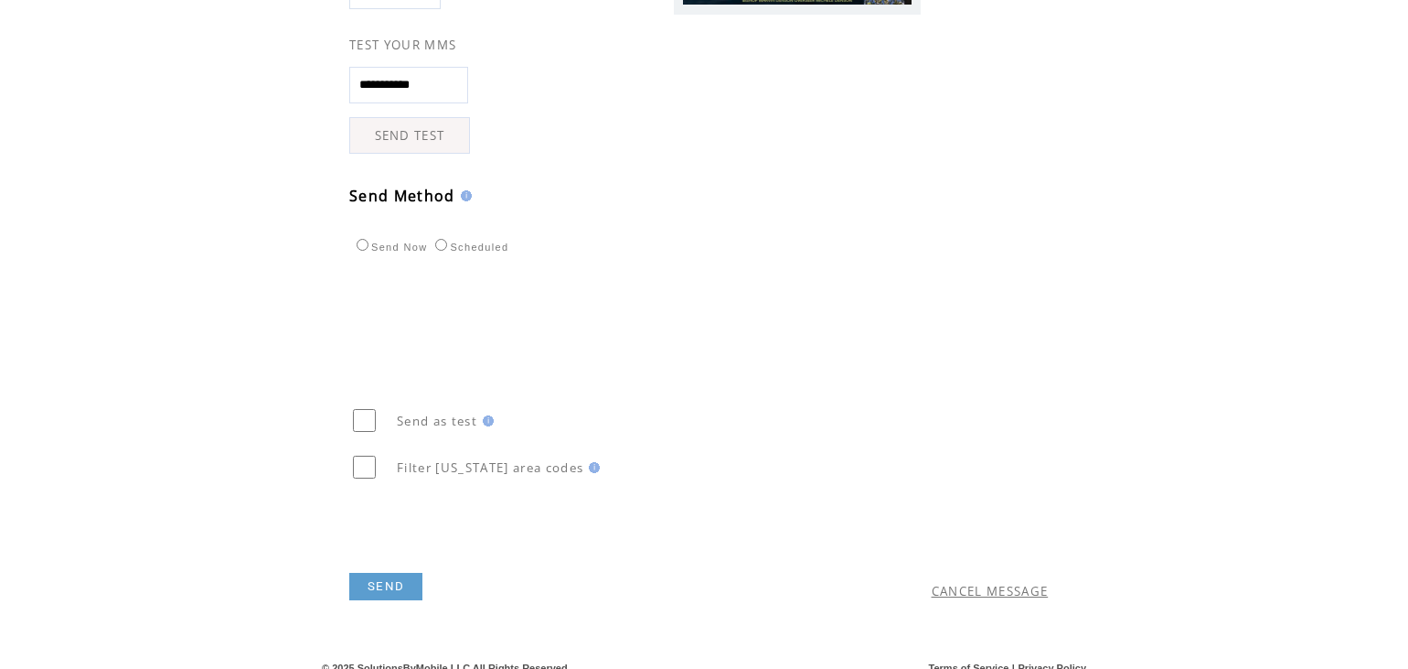
scroll to position [496, 0]
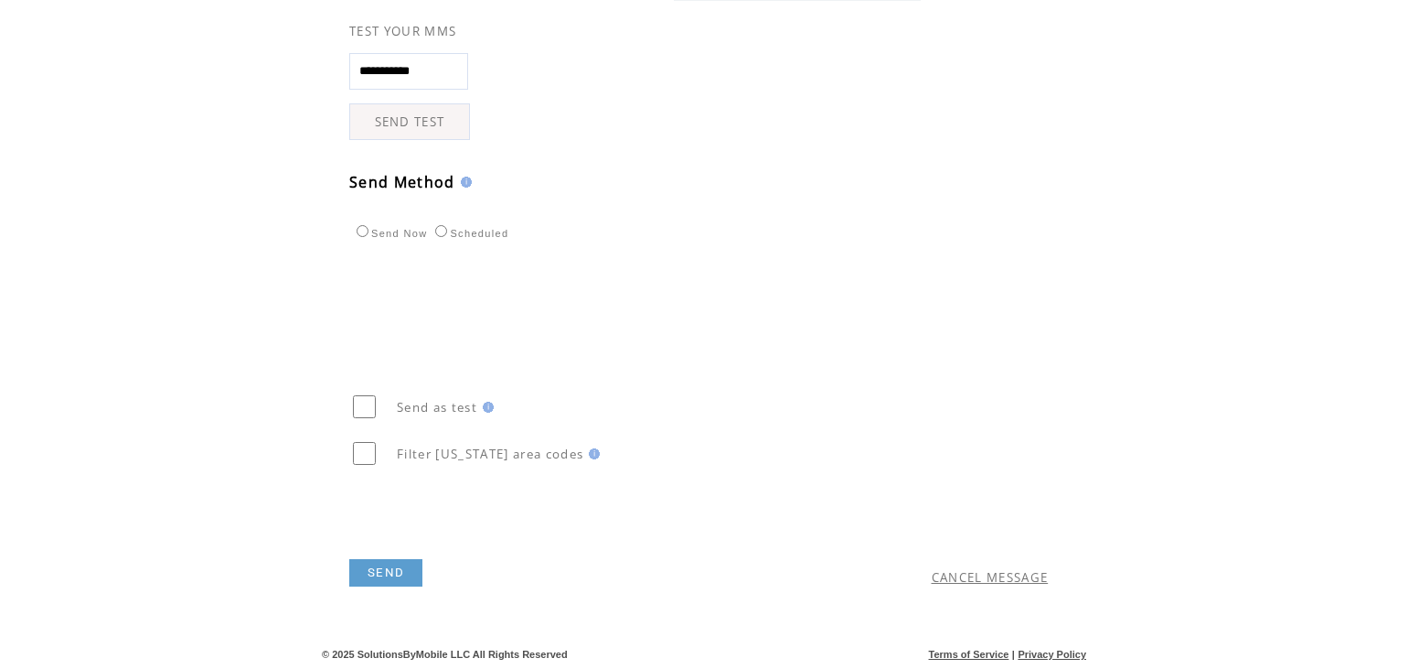
click at [980, 585] on td "CANCEL MESSAGE" at bounding box center [904, 545] width 344 height 101
click at [977, 576] on link "CANCEL MESSAGE" at bounding box center [990, 577] width 117 height 16
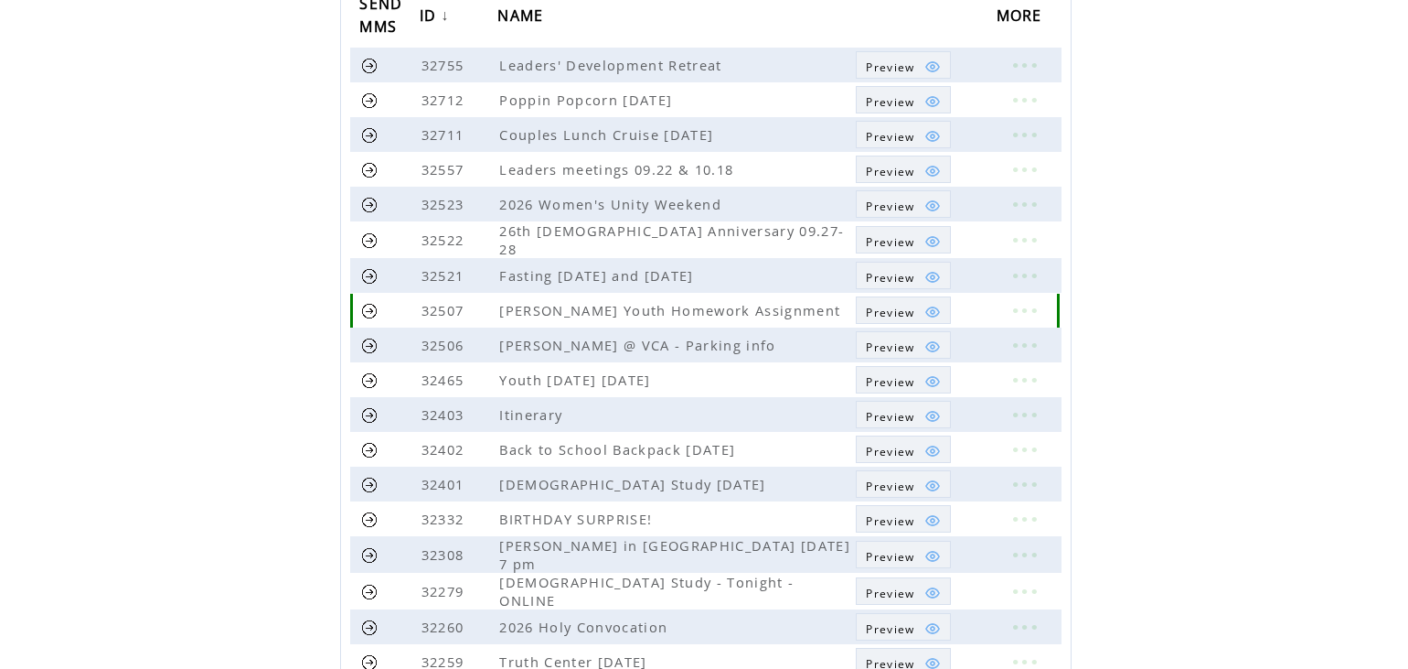
scroll to position [317, 0]
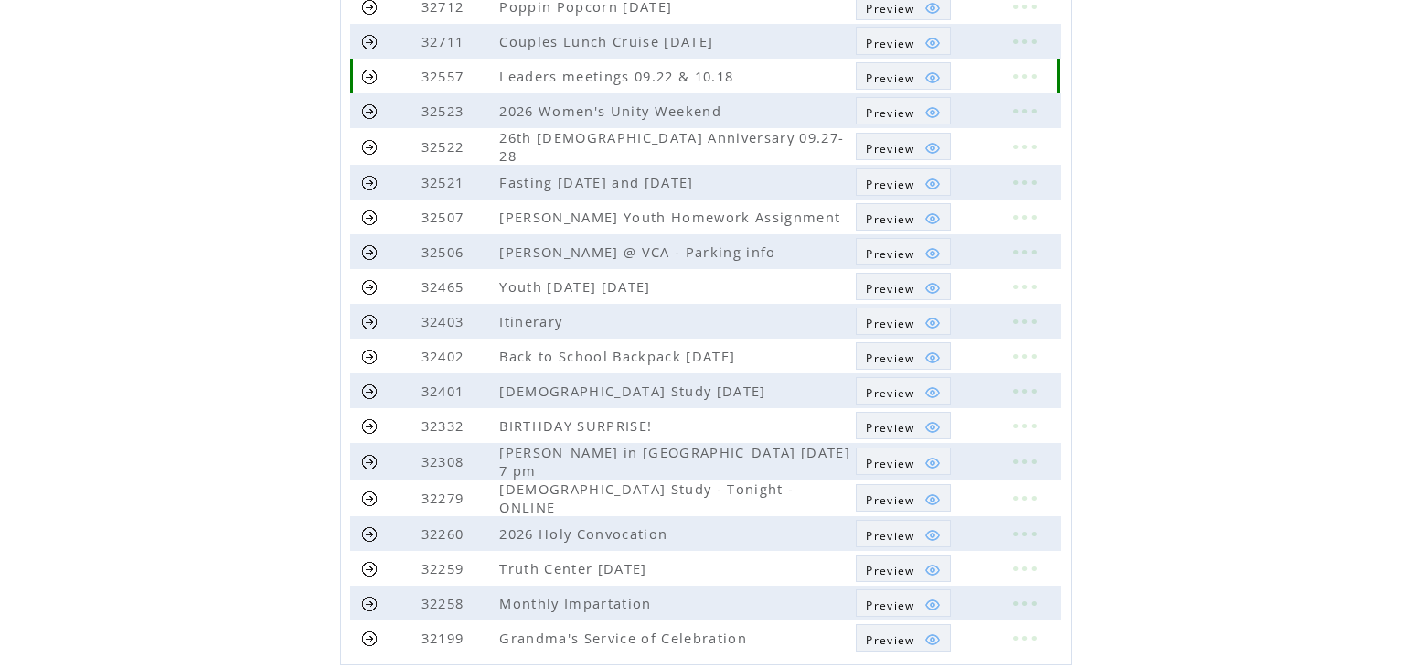
click at [361, 75] on link at bounding box center [369, 76] width 17 height 17
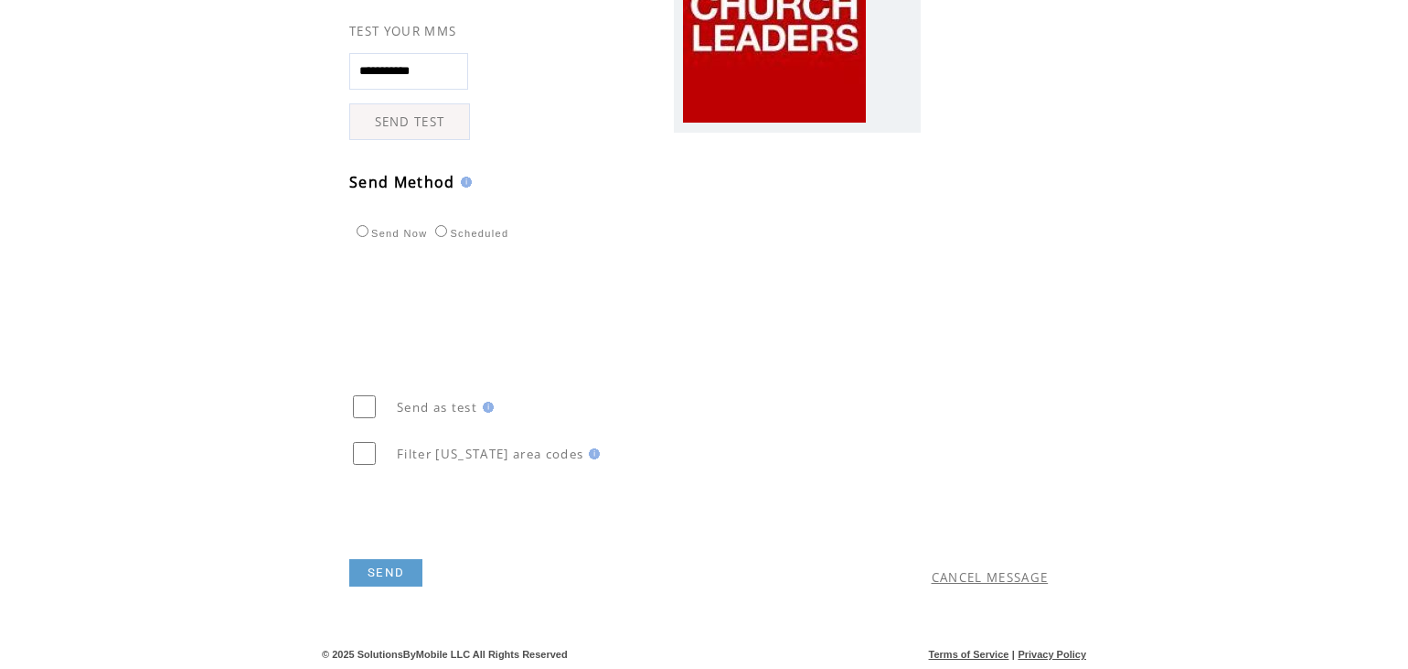
scroll to position [532, 0]
click at [1000, 575] on link "CANCEL MESSAGE" at bounding box center [990, 577] width 117 height 16
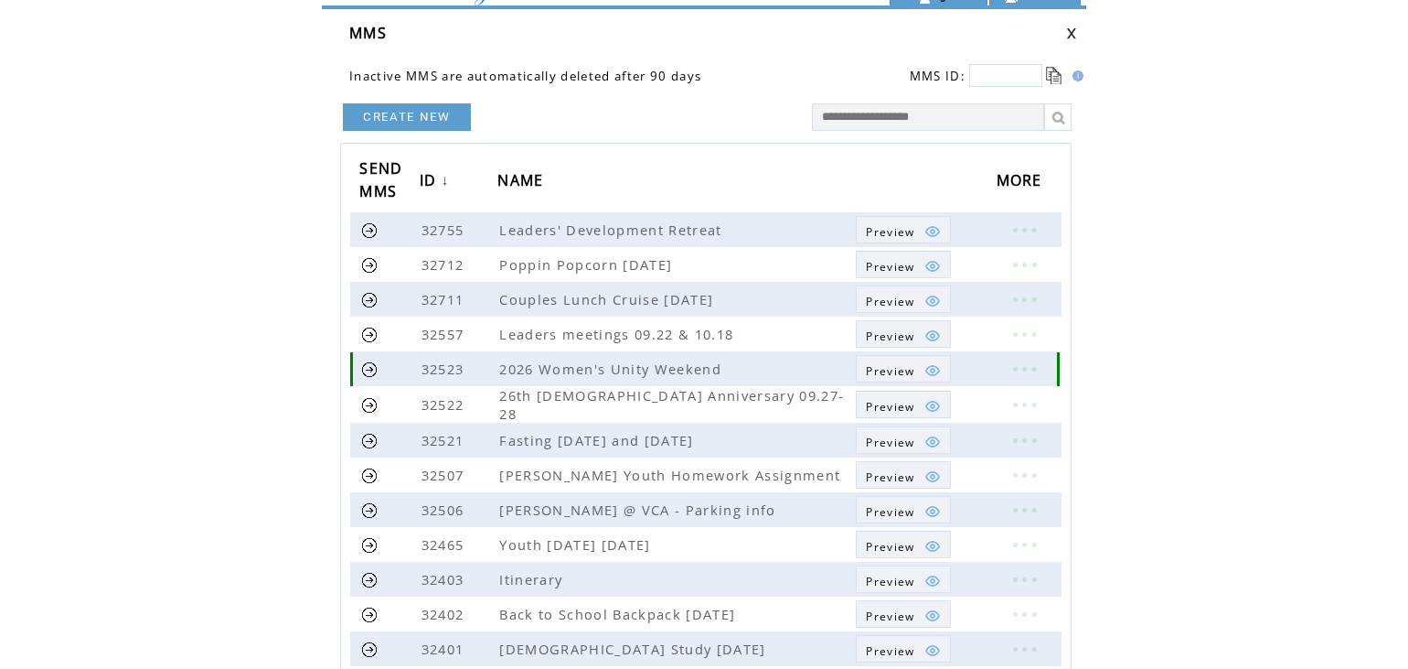
scroll to position [91, 0]
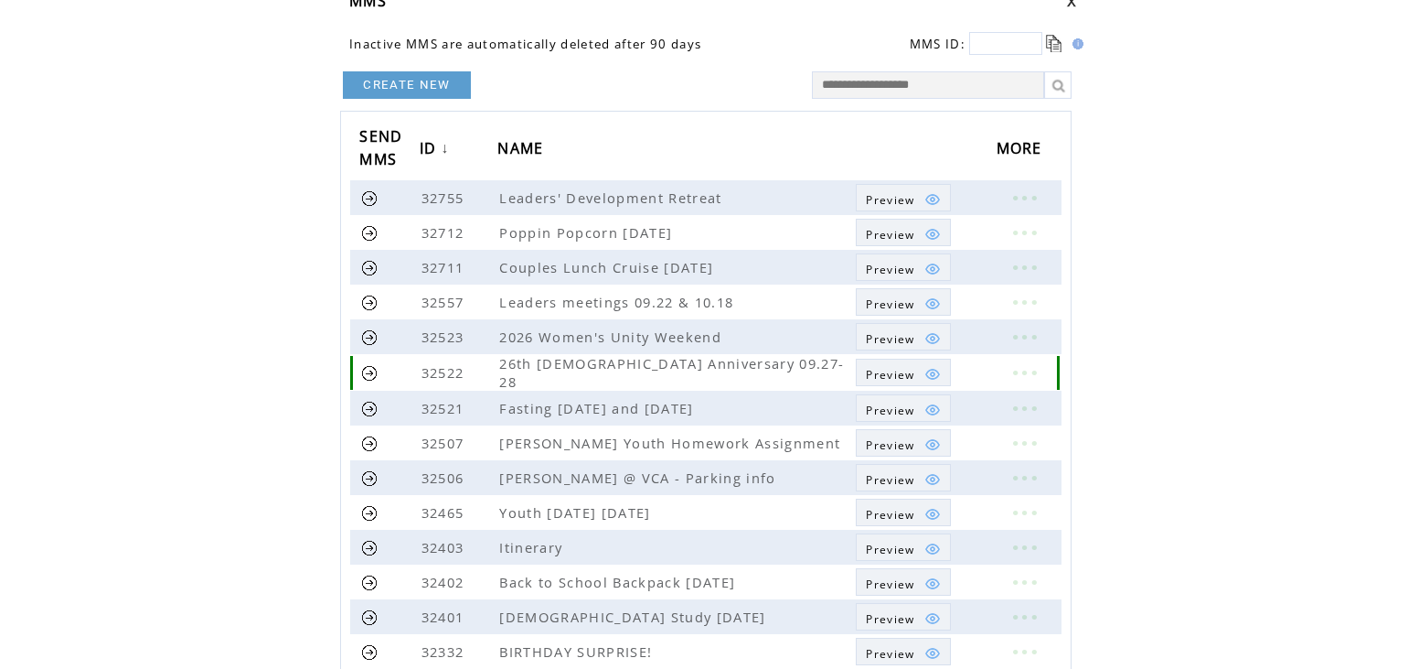
click at [372, 372] on link at bounding box center [369, 372] width 17 height 17
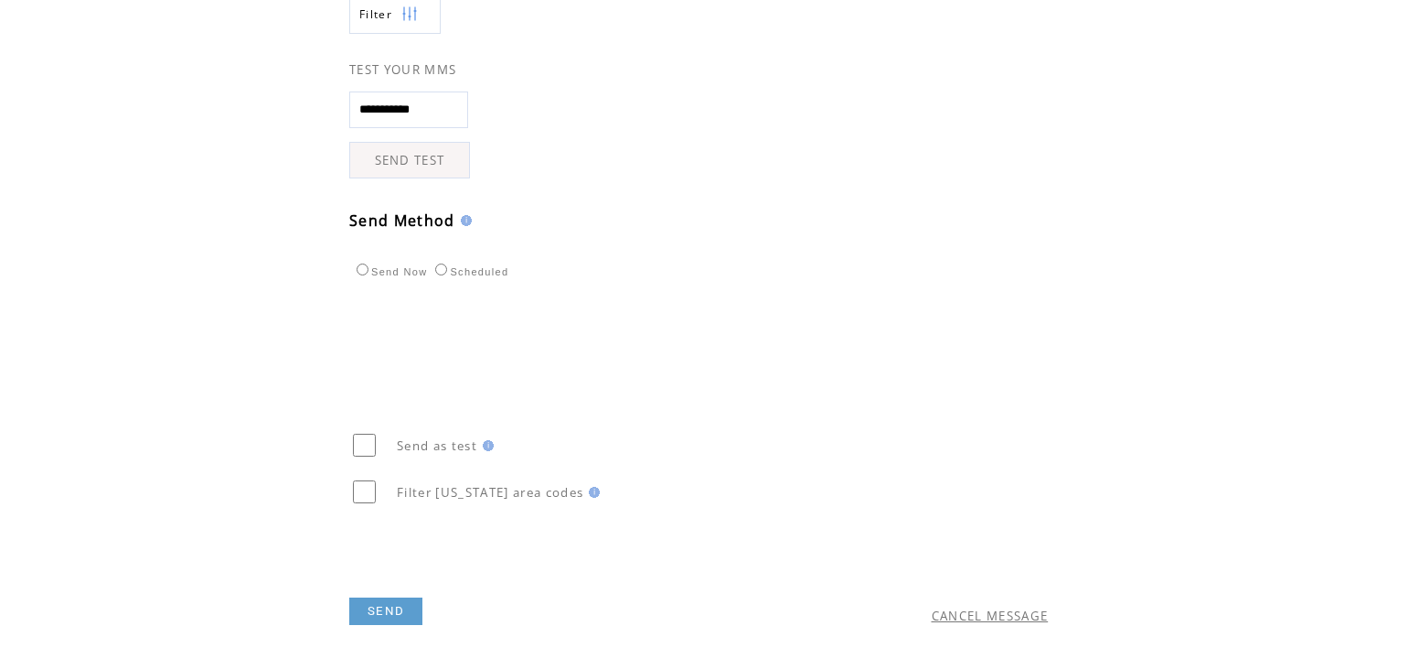
scroll to position [496, 0]
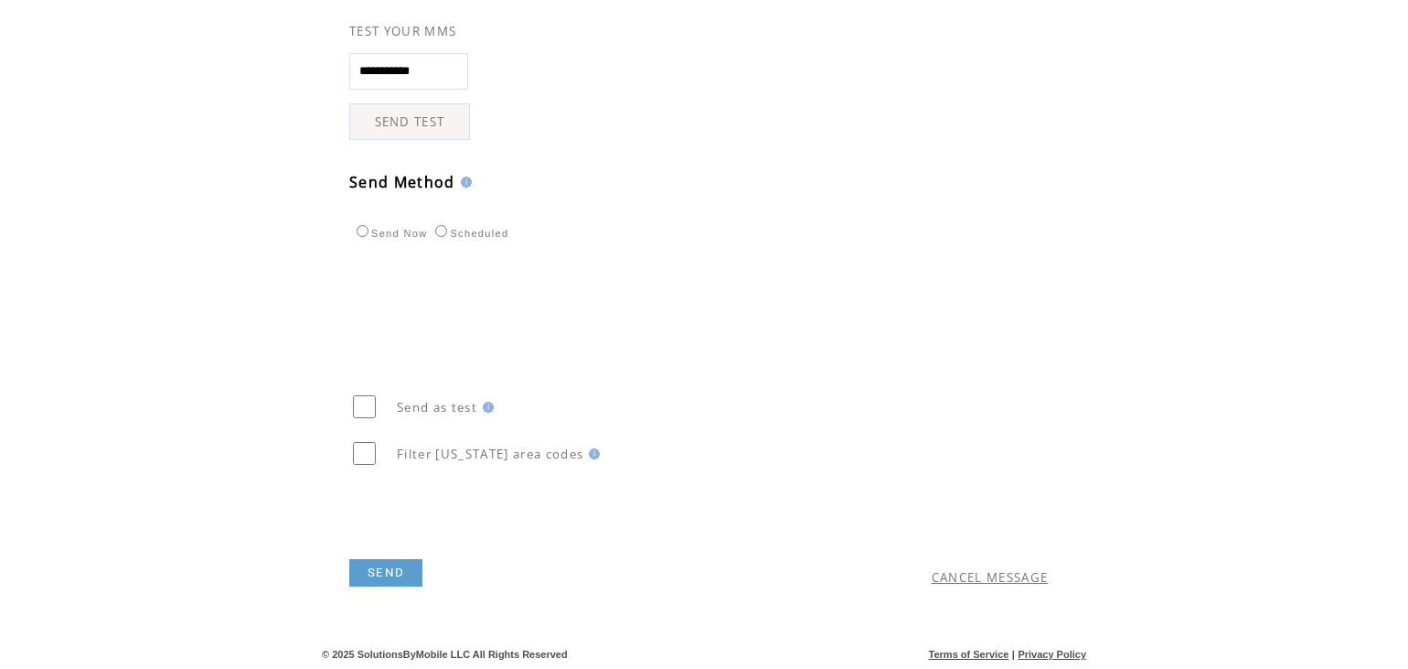
click at [992, 574] on link "CANCEL MESSAGE" at bounding box center [990, 577] width 117 height 16
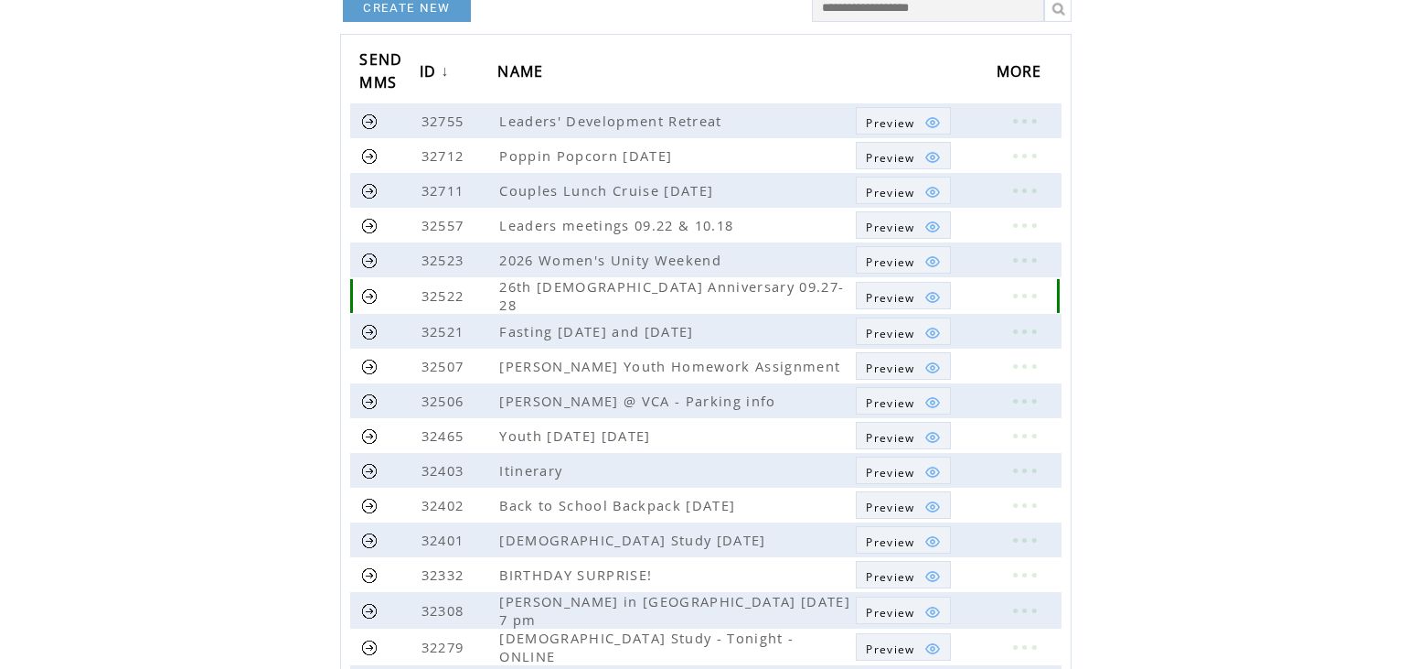
scroll to position [183, 0]
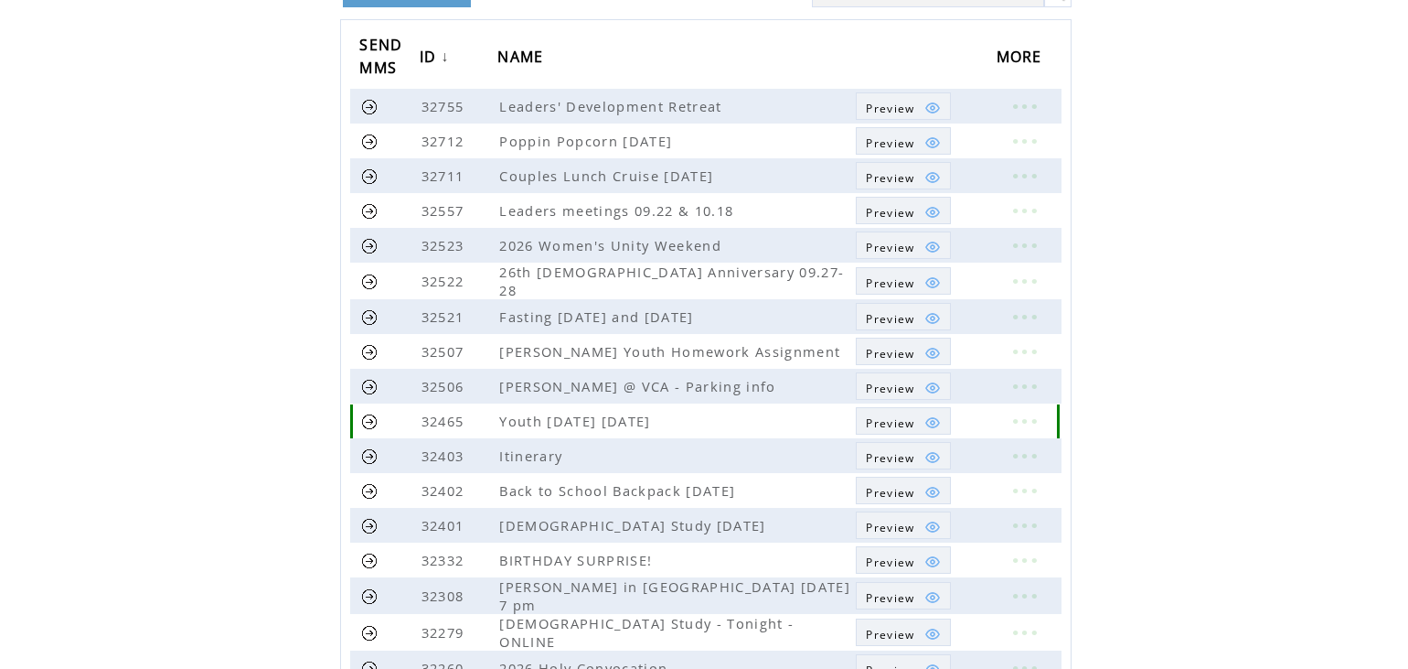
click at [371, 420] on link at bounding box center [369, 420] width 17 height 17
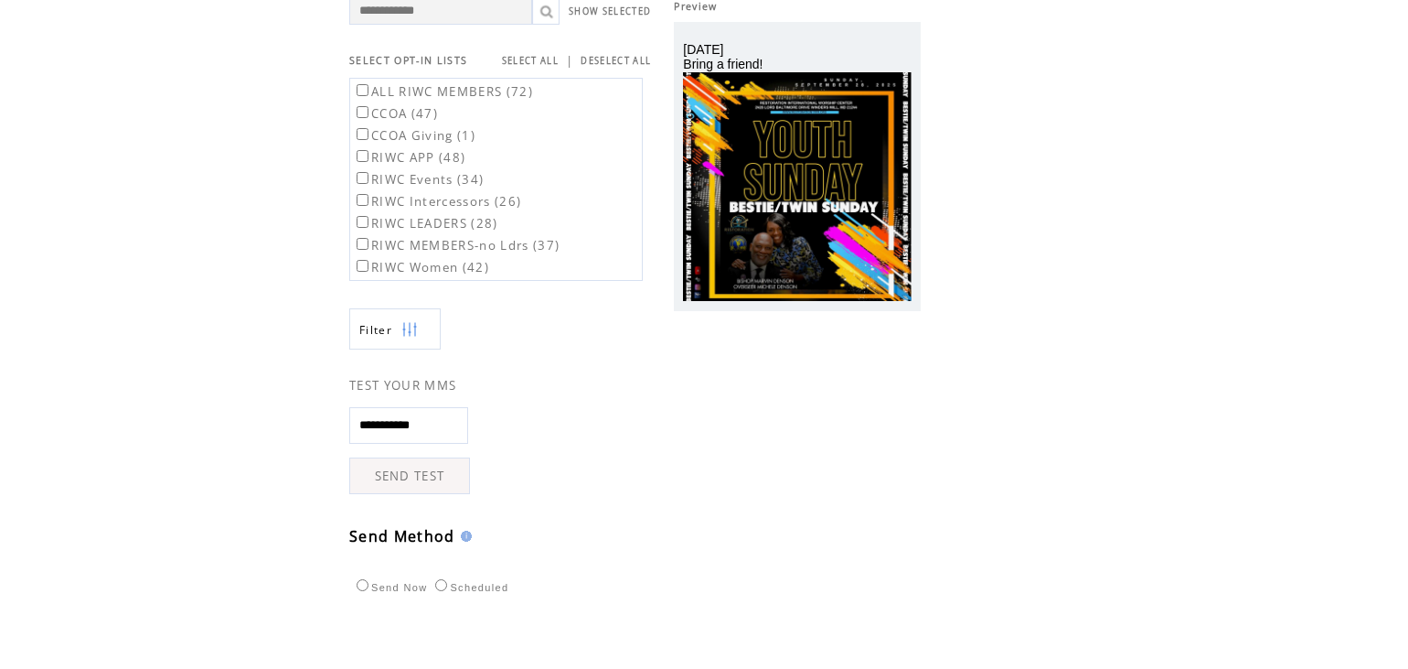
scroll to position [457, 0]
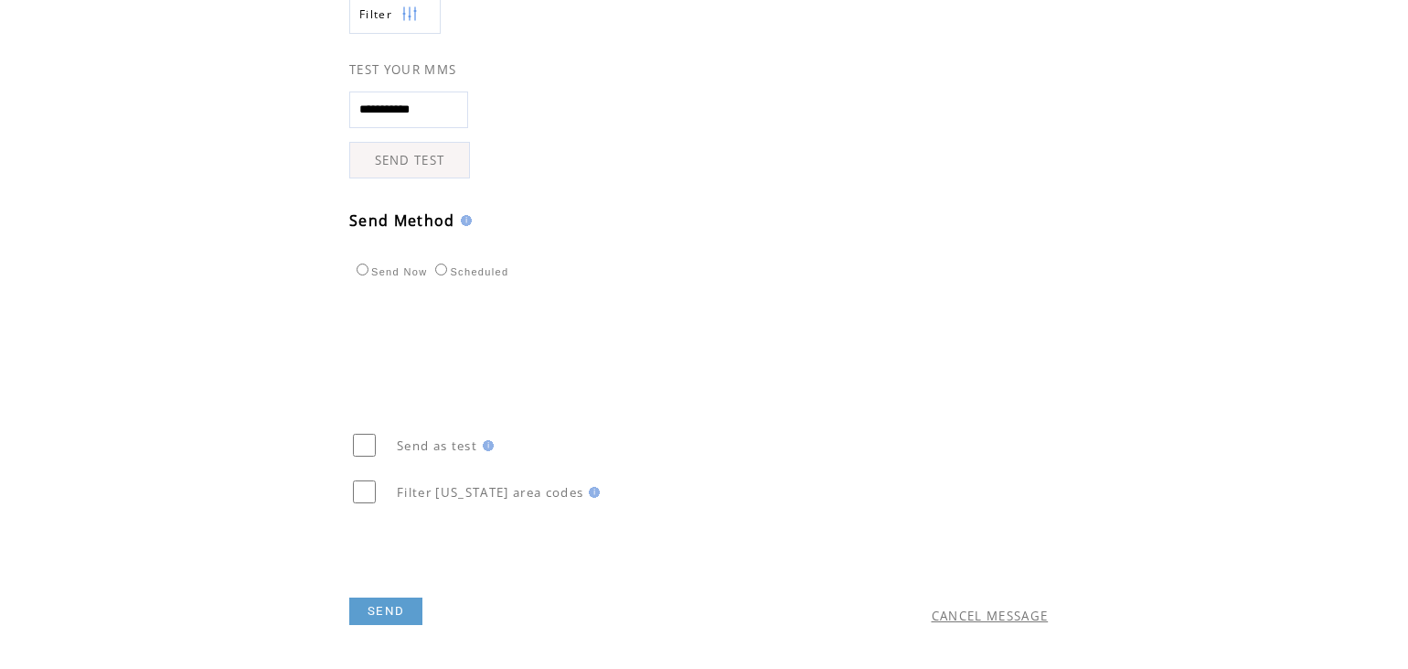
click at [998, 615] on link "CANCEL MESSAGE" at bounding box center [990, 615] width 117 height 16
